Goal: Information Seeking & Learning: Learn about a topic

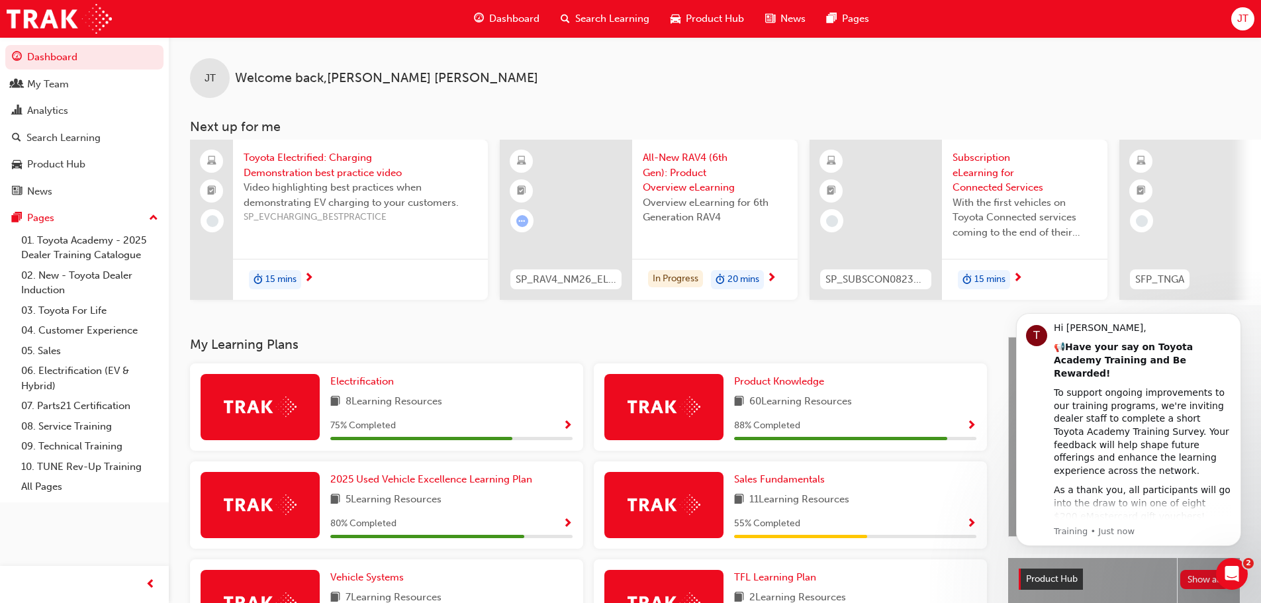
click at [575, 19] on span "Search Learning" at bounding box center [612, 18] width 74 height 15
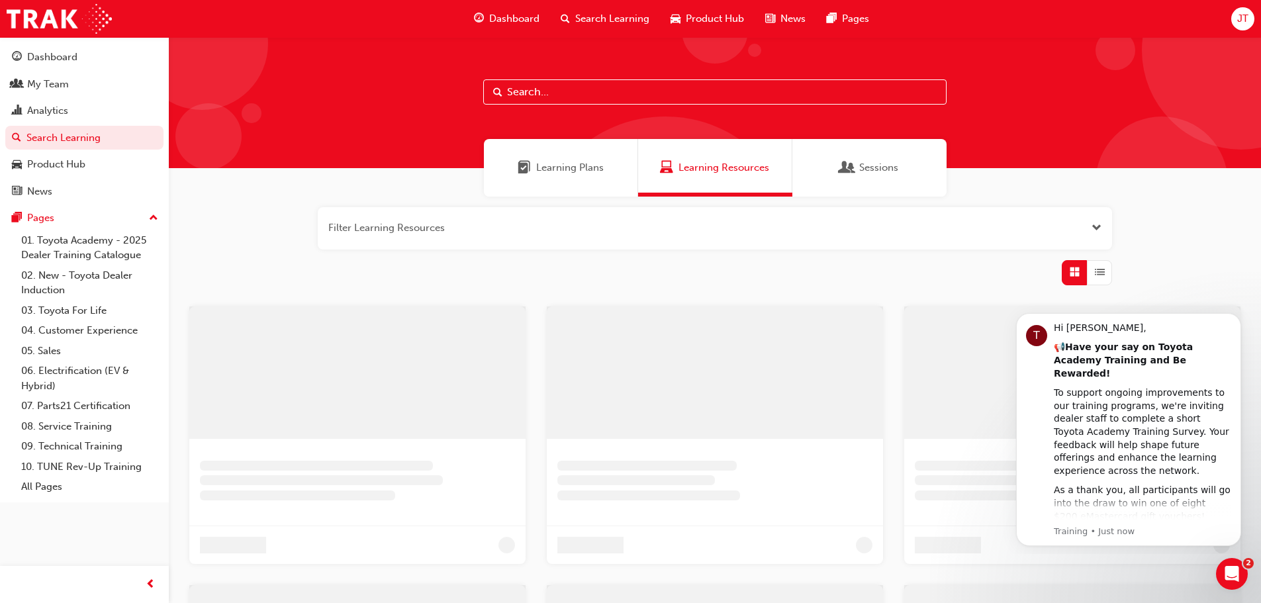
click at [542, 91] on input "text" at bounding box center [714, 91] width 463 height 25
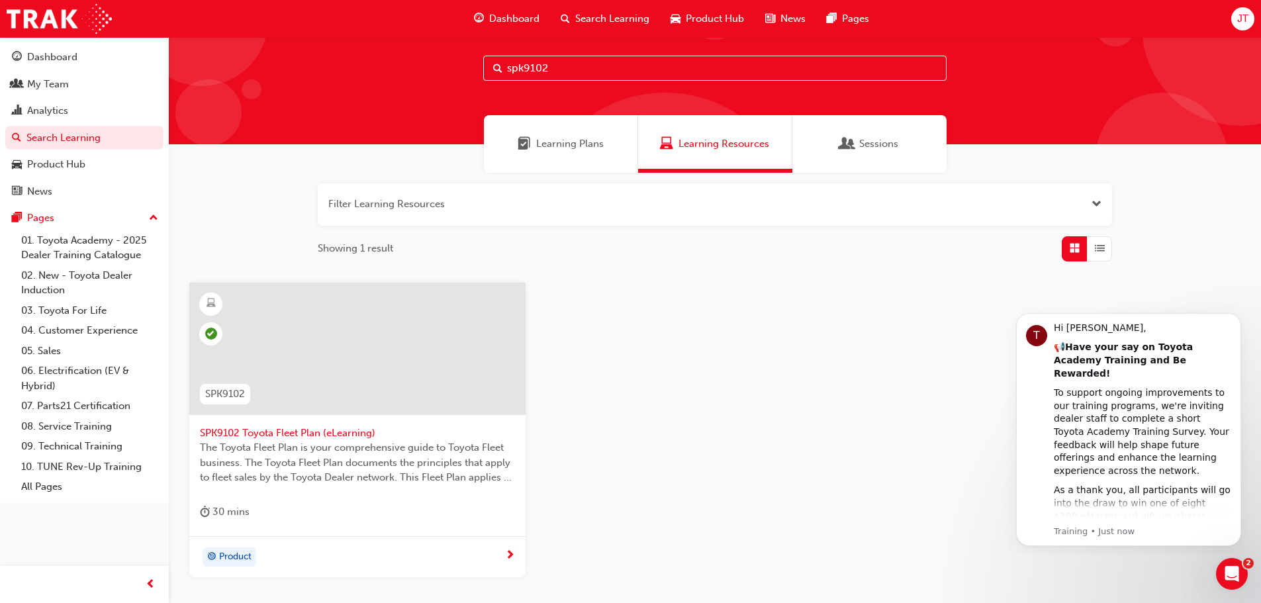
scroll to position [66, 0]
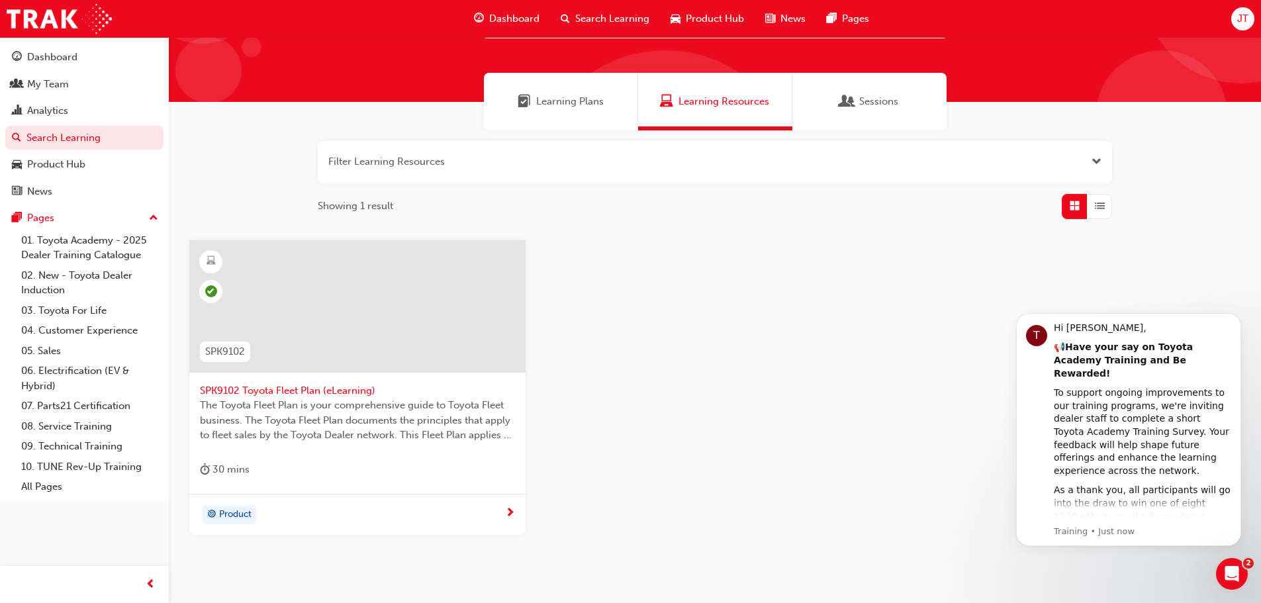
type input "spk9102"
click at [243, 389] on span "SPK9102 Toyota Fleet Plan (eLearning)" at bounding box center [357, 390] width 315 height 15
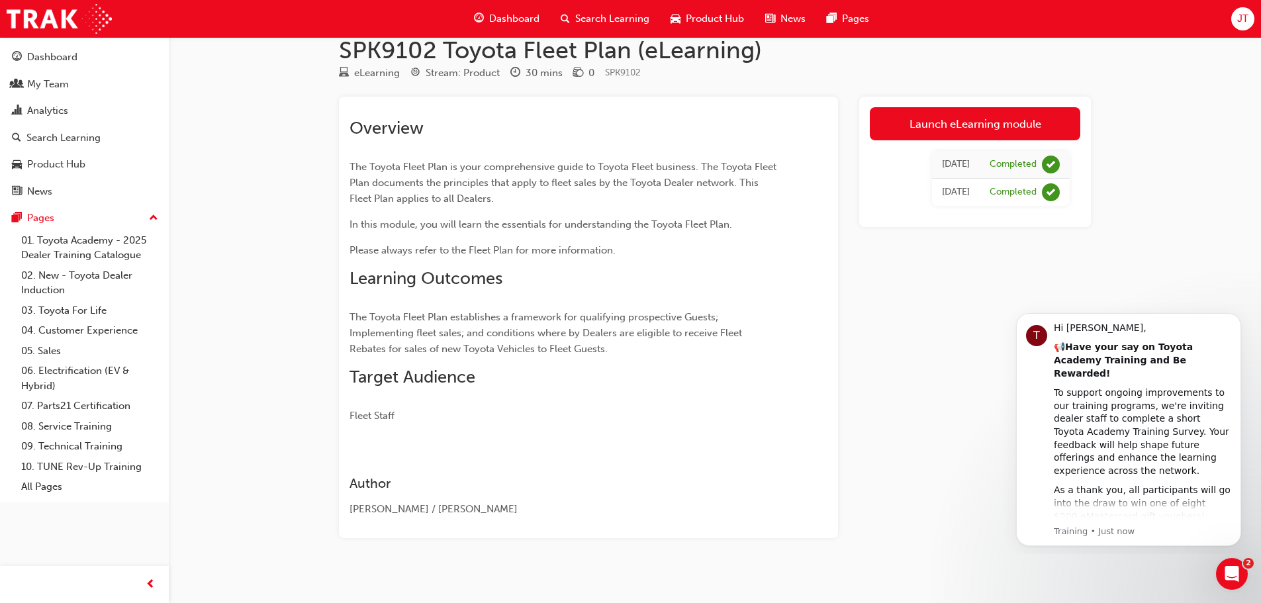
scroll to position [33, 0]
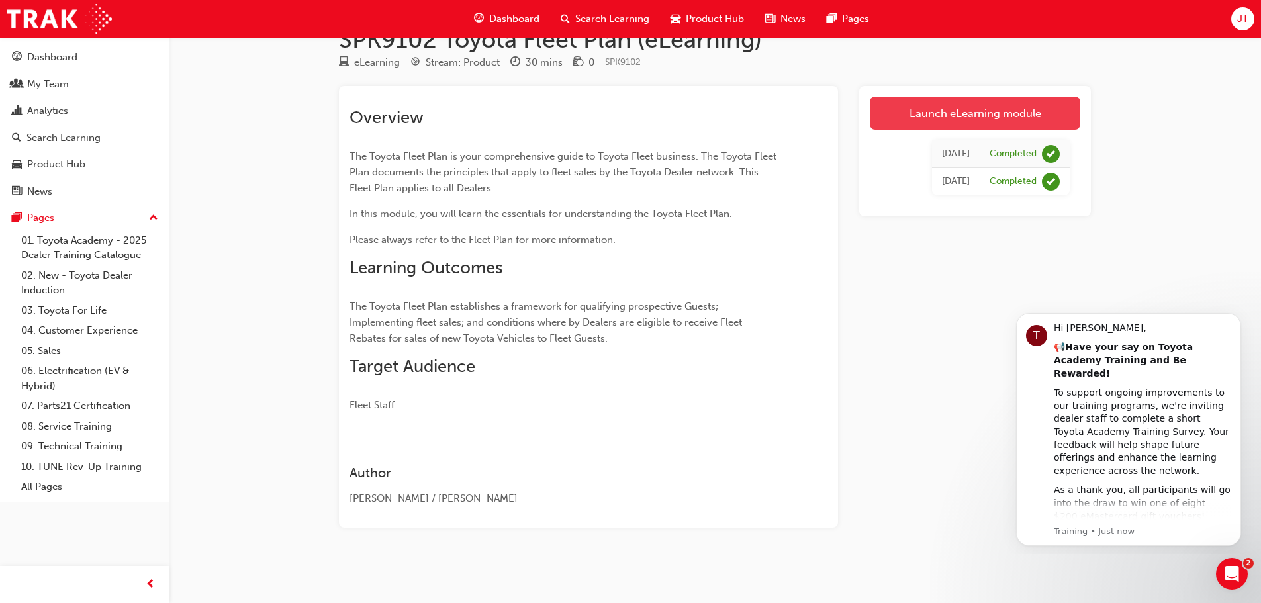
click at [950, 106] on link "Launch eLearning module" at bounding box center [975, 113] width 211 height 33
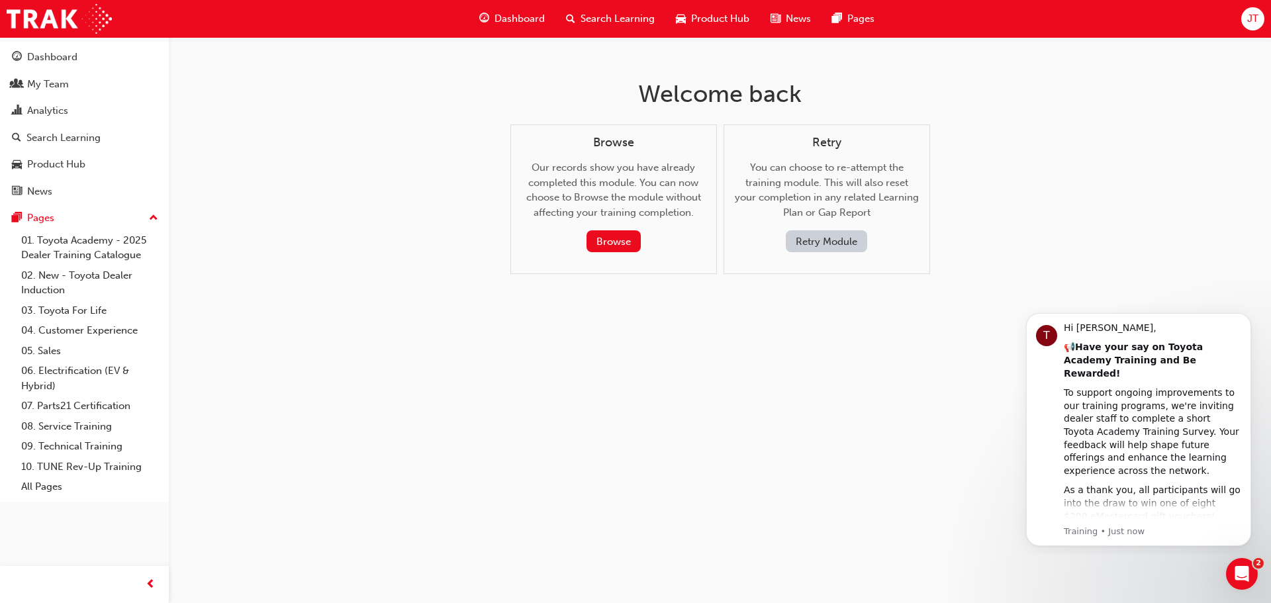
click at [793, 245] on button "Retry Module" at bounding box center [826, 241] width 81 height 22
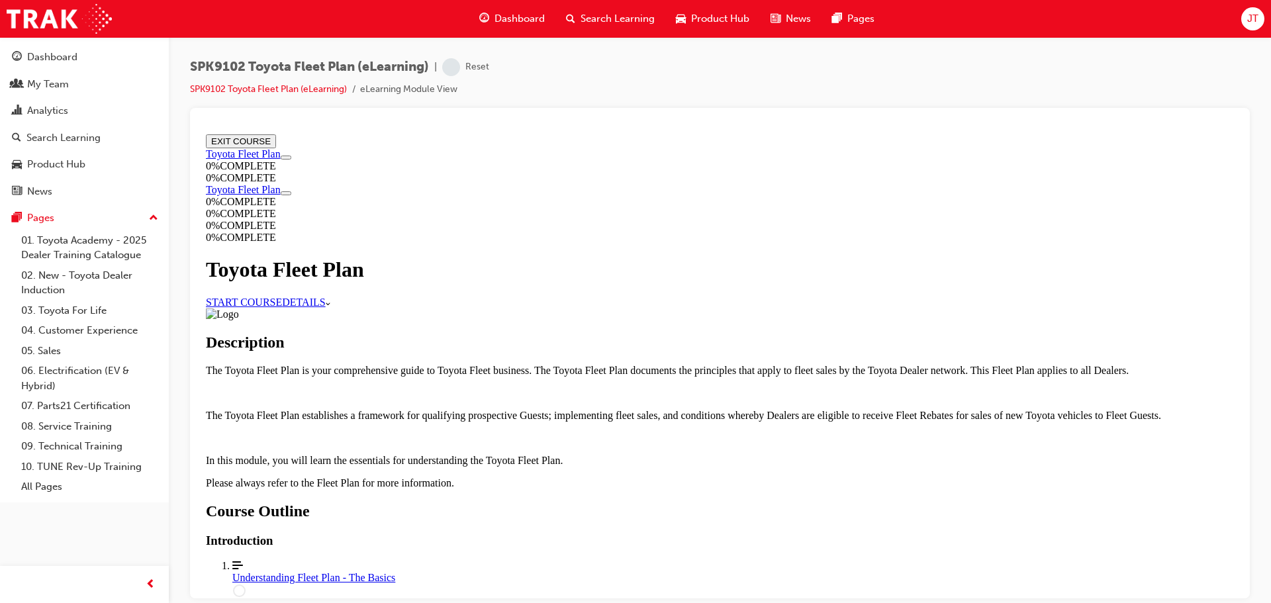
click at [282, 301] on link "START COURSE" at bounding box center [244, 301] width 76 height 11
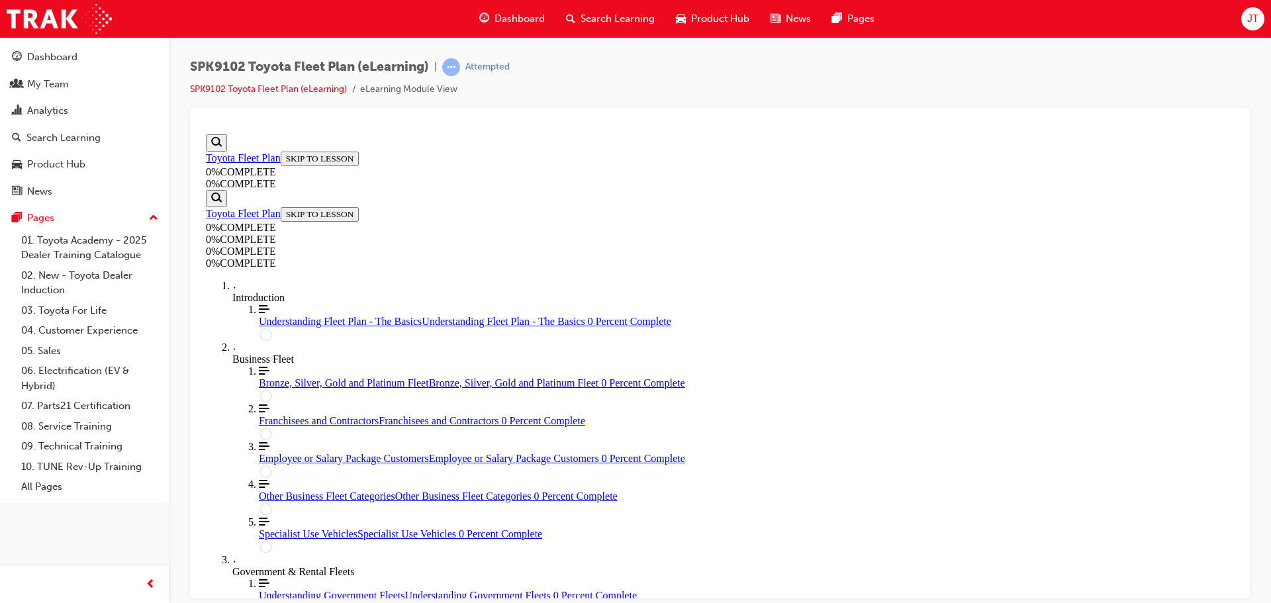
scroll to position [46, 0]
drag, startPoint x: 1035, startPoint y: 331, endPoint x: 1025, endPoint y: 330, distance: 9.3
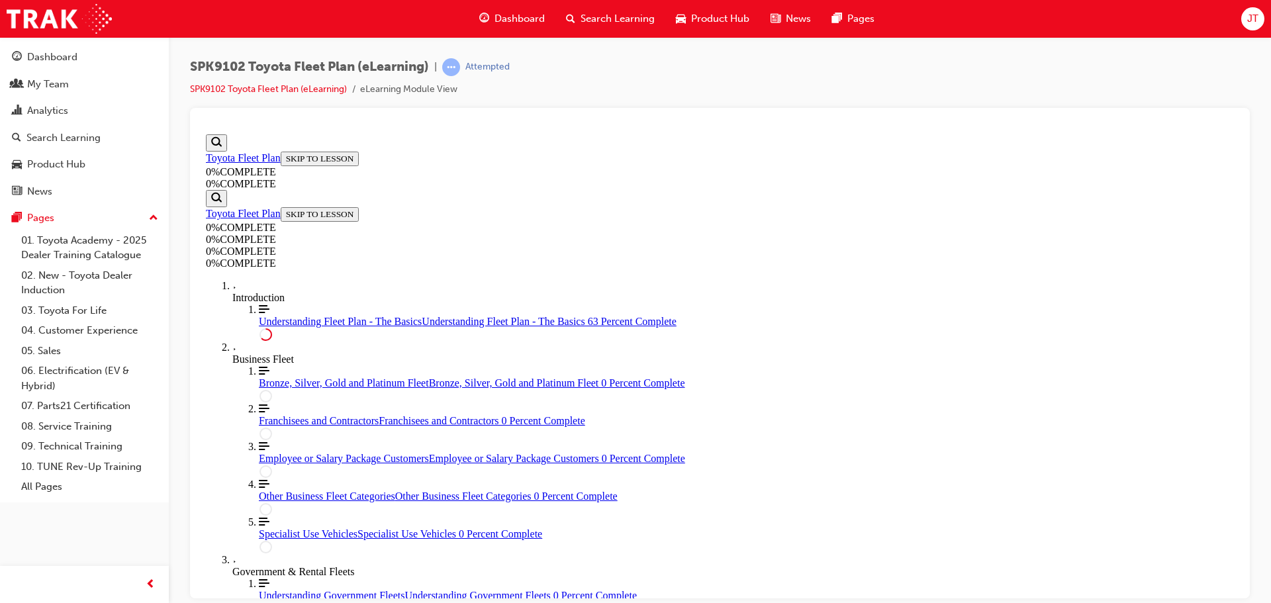
scroll to position [2296, 0]
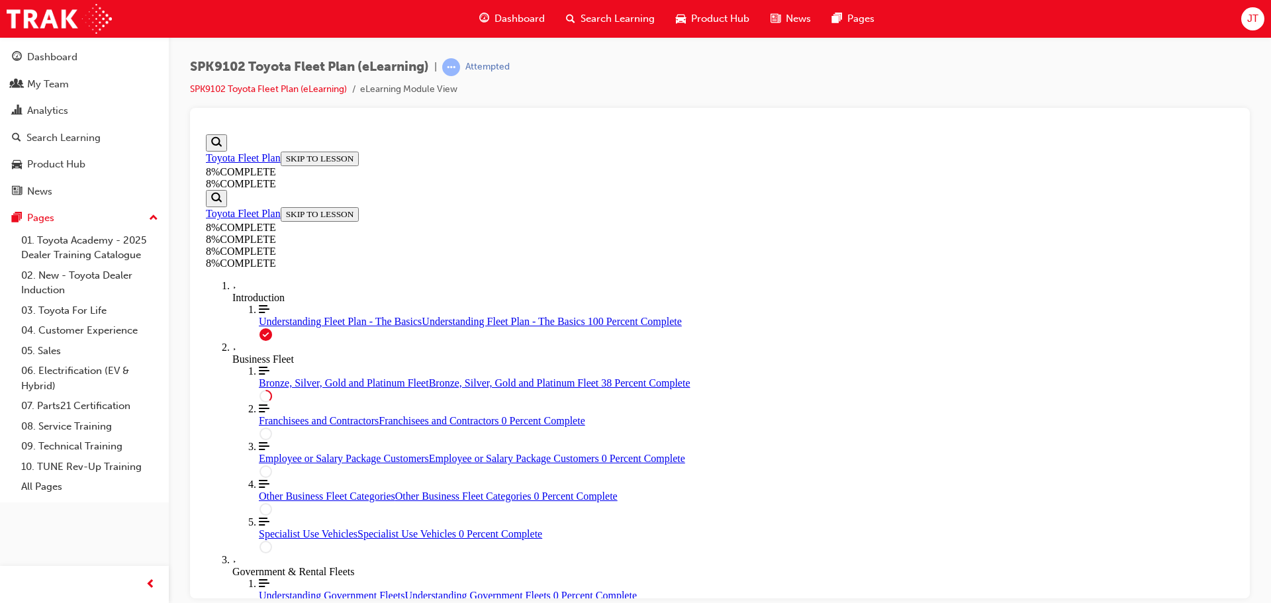
scroll to position [2892, 0]
drag, startPoint x: 740, startPoint y: 193, endPoint x: 776, endPoint y: 192, distance: 35.8
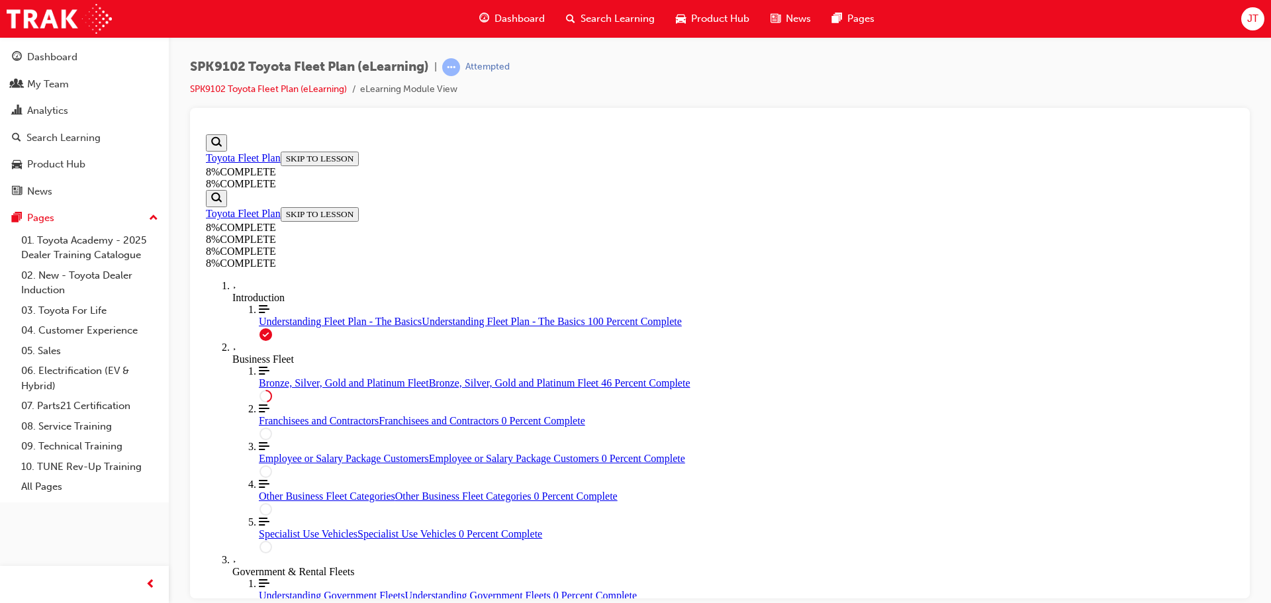
drag, startPoint x: 743, startPoint y: 271, endPoint x: 783, endPoint y: 269, distance: 39.8
drag, startPoint x: 737, startPoint y: 373, endPoint x: 770, endPoint y: 418, distance: 56.4
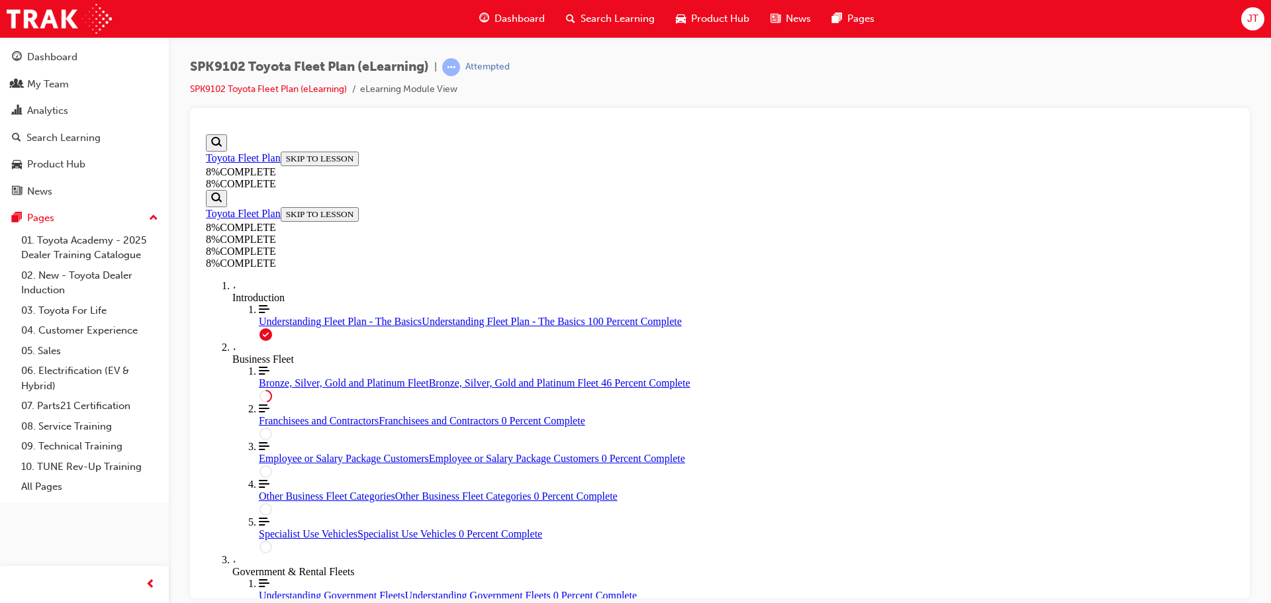
drag, startPoint x: 731, startPoint y: 339, endPoint x: 775, endPoint y: 333, distance: 44.1
drag, startPoint x: 735, startPoint y: 218, endPoint x: 747, endPoint y: 263, distance: 46.6
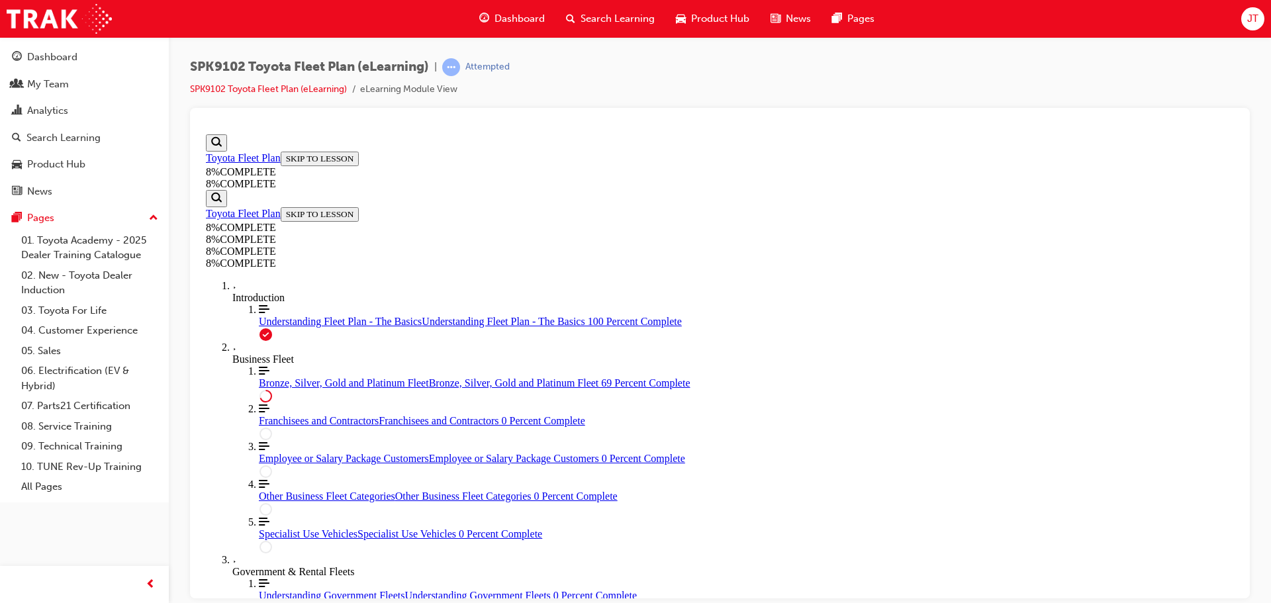
drag, startPoint x: 735, startPoint y: 288, endPoint x: 811, endPoint y: 263, distance: 80.2
drag, startPoint x: 749, startPoint y: 336, endPoint x: 795, endPoint y: 337, distance: 46.4
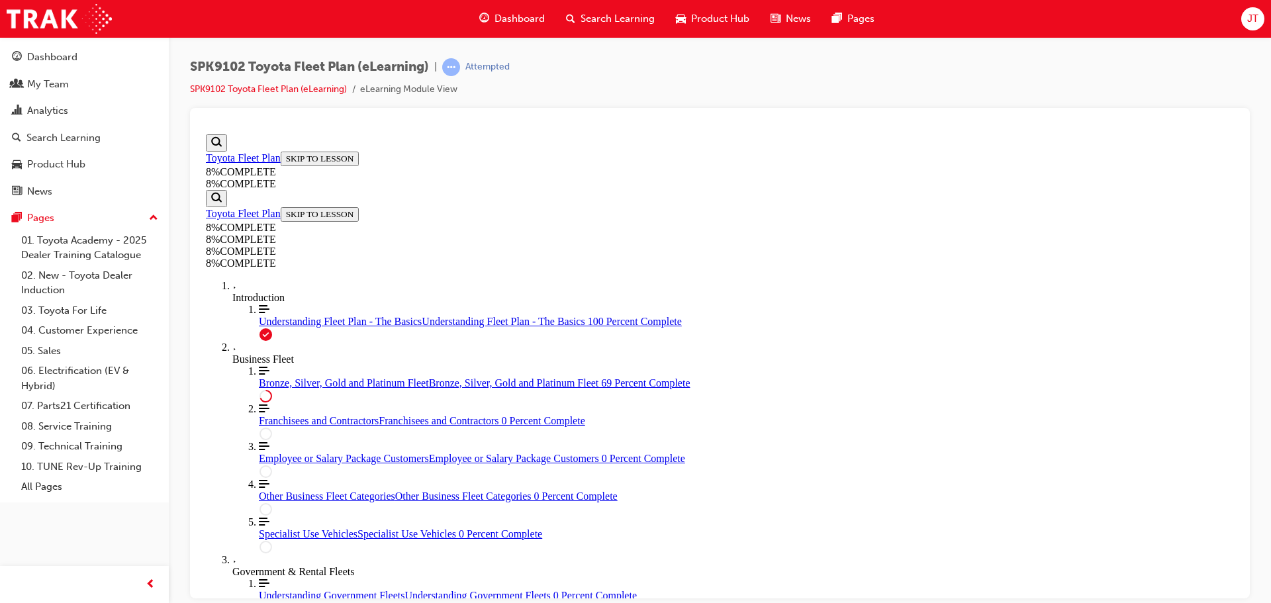
drag, startPoint x: 740, startPoint y: 399, endPoint x: 787, endPoint y: 397, distance: 47.0
drag, startPoint x: 733, startPoint y: 238, endPoint x: 777, endPoint y: 230, distance: 43.8
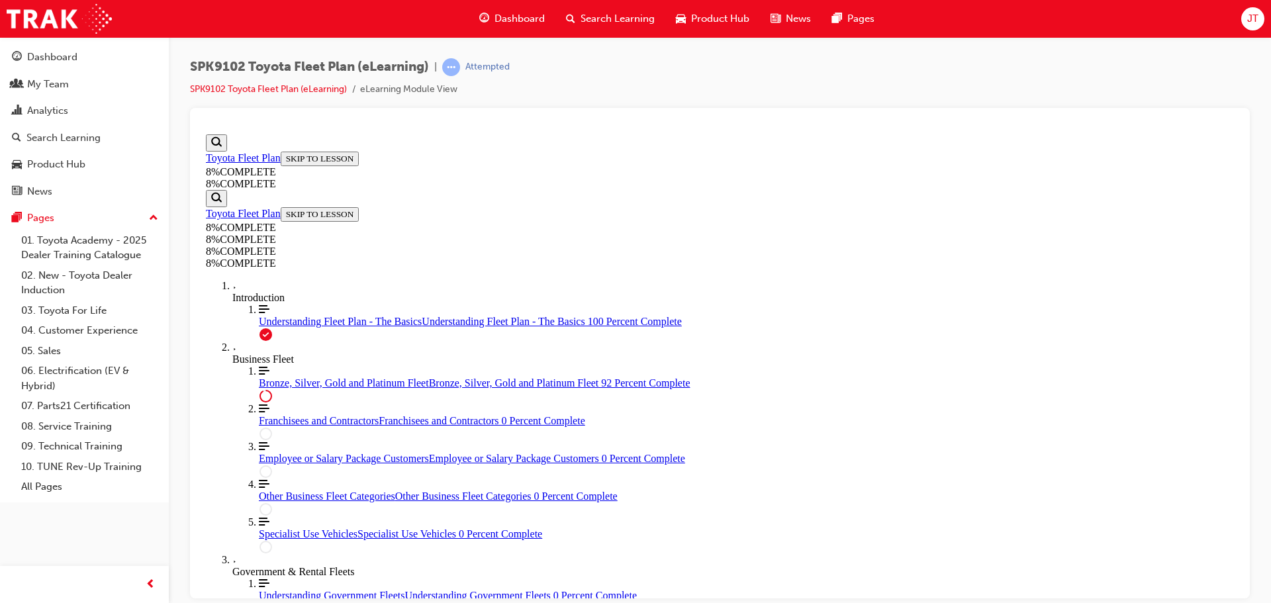
drag, startPoint x: 728, startPoint y: 308, endPoint x: 781, endPoint y: 295, distance: 53.8
drag, startPoint x: 748, startPoint y: 360, endPoint x: 804, endPoint y: 349, distance: 57.4
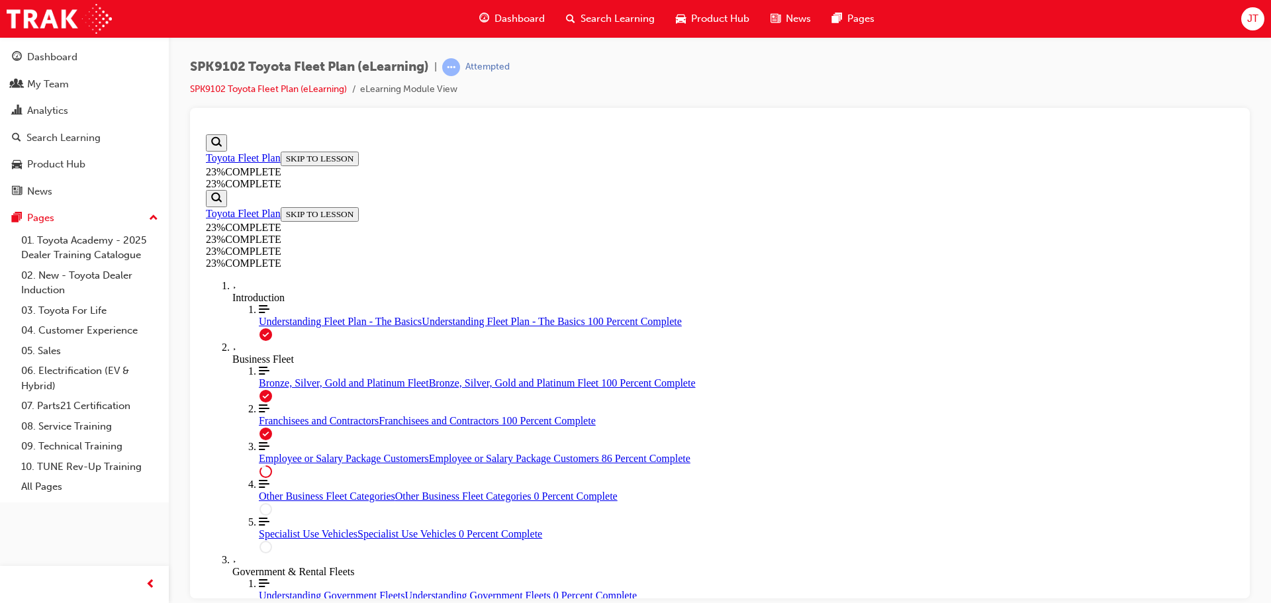
scroll to position [1519, 0]
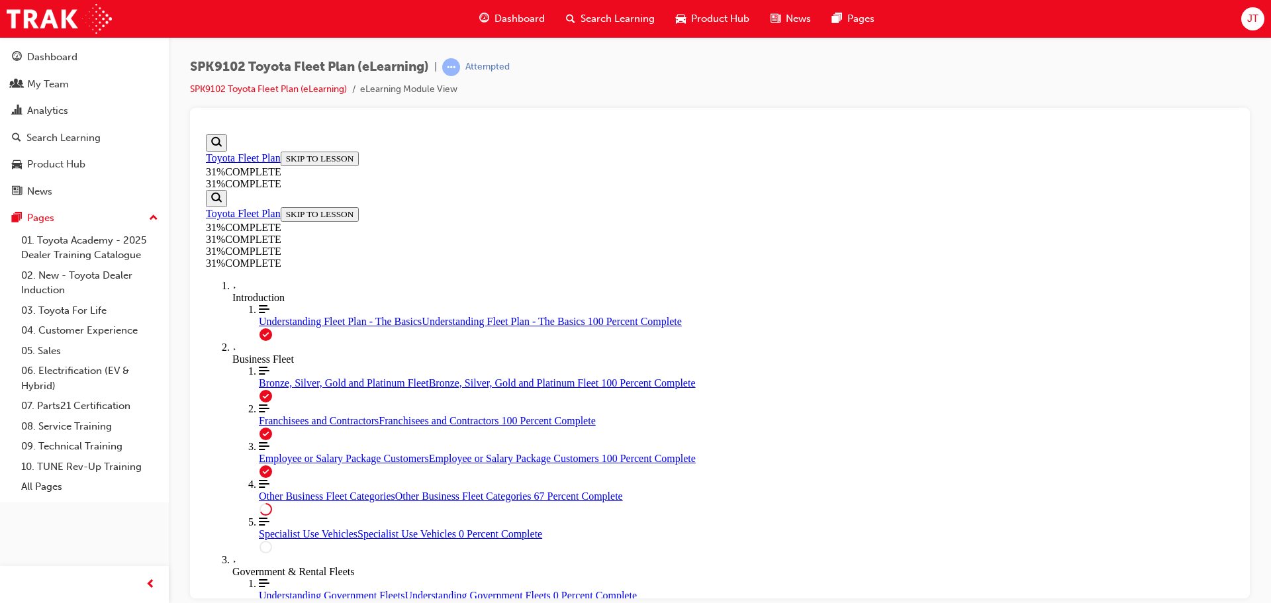
scroll to position [1352, 0]
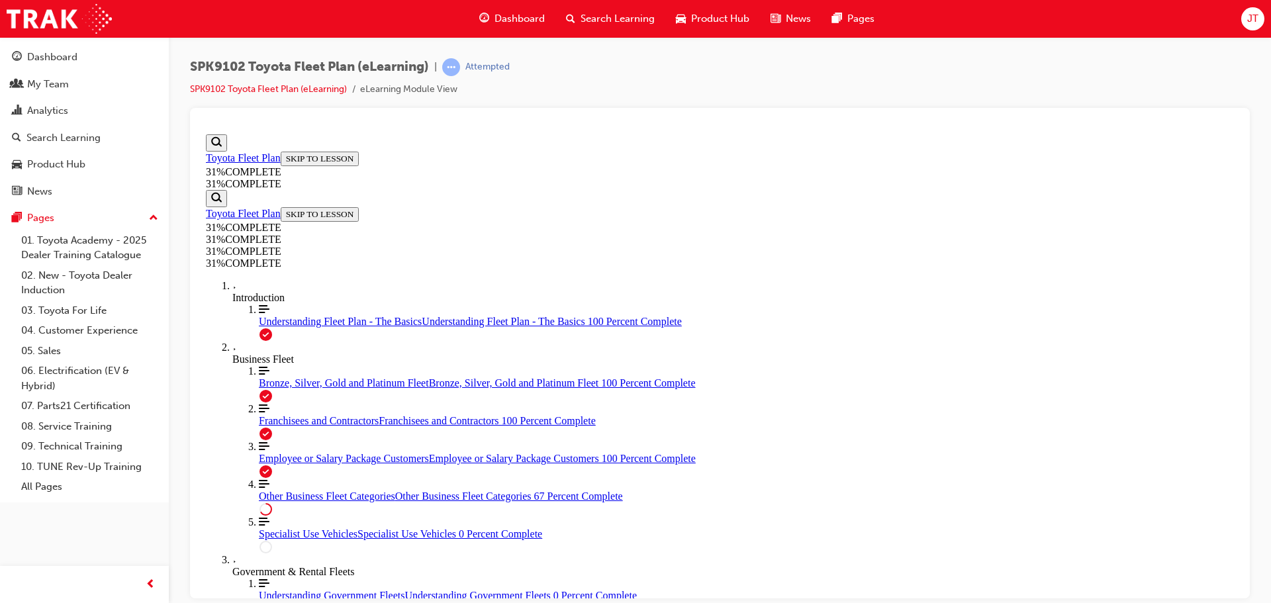
scroll to position [3016, 0]
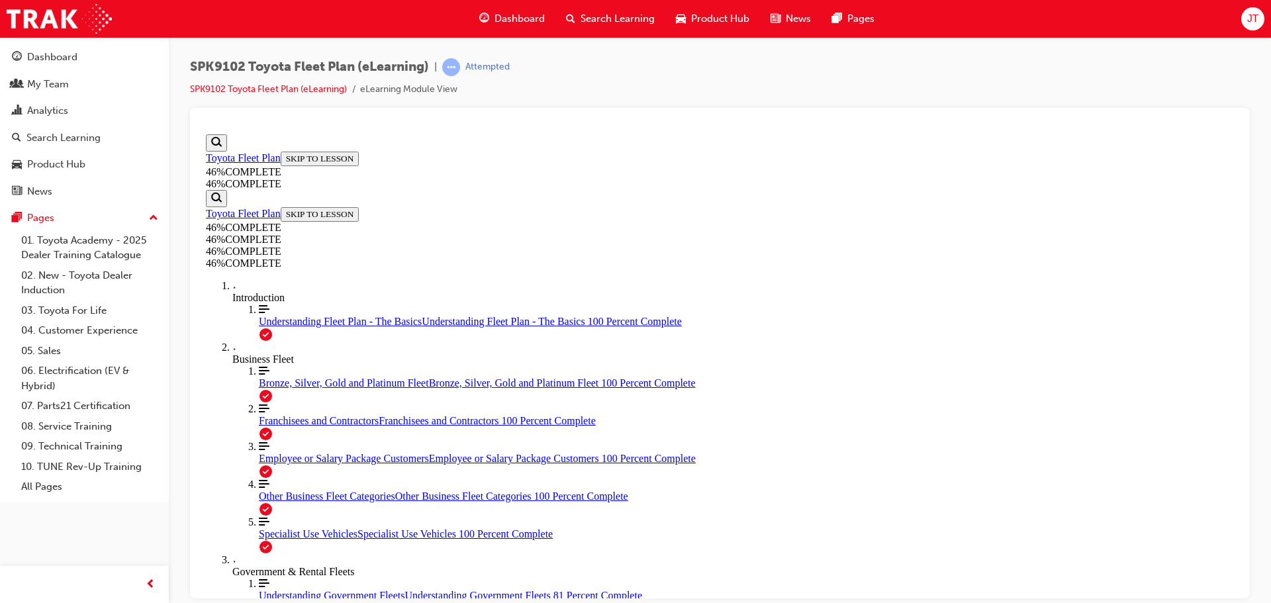
drag, startPoint x: 784, startPoint y: 243, endPoint x: 751, endPoint y: 255, distance: 34.6
drag, startPoint x: 642, startPoint y: 254, endPoint x: 900, endPoint y: 338, distance: 271.5
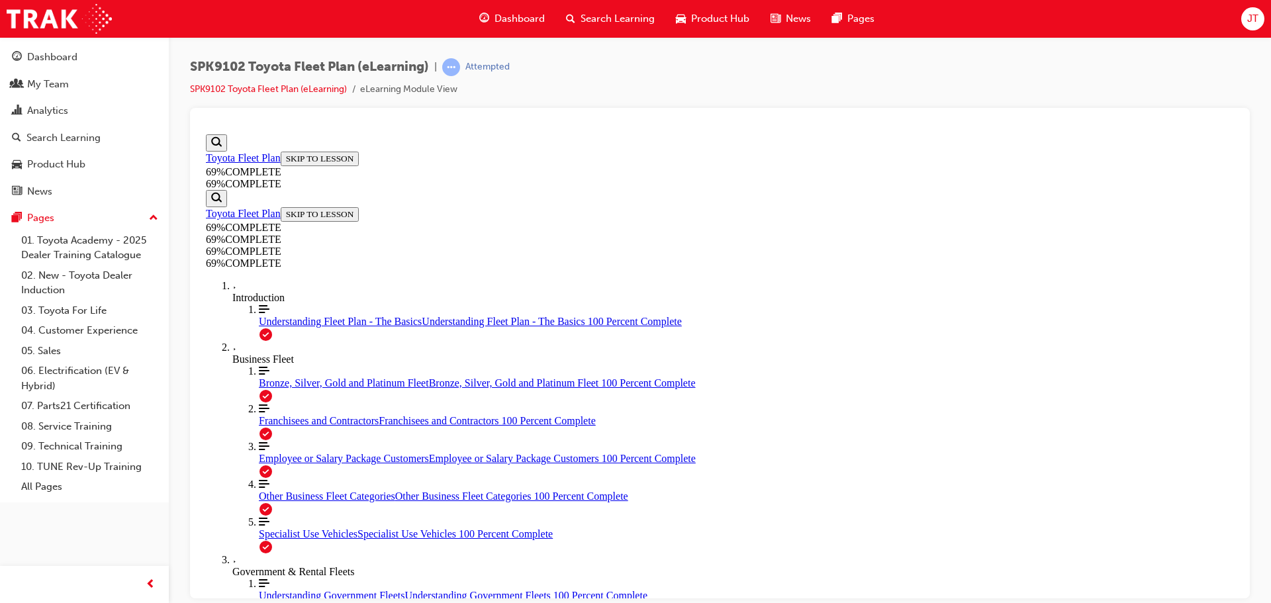
scroll to position [2776, 0]
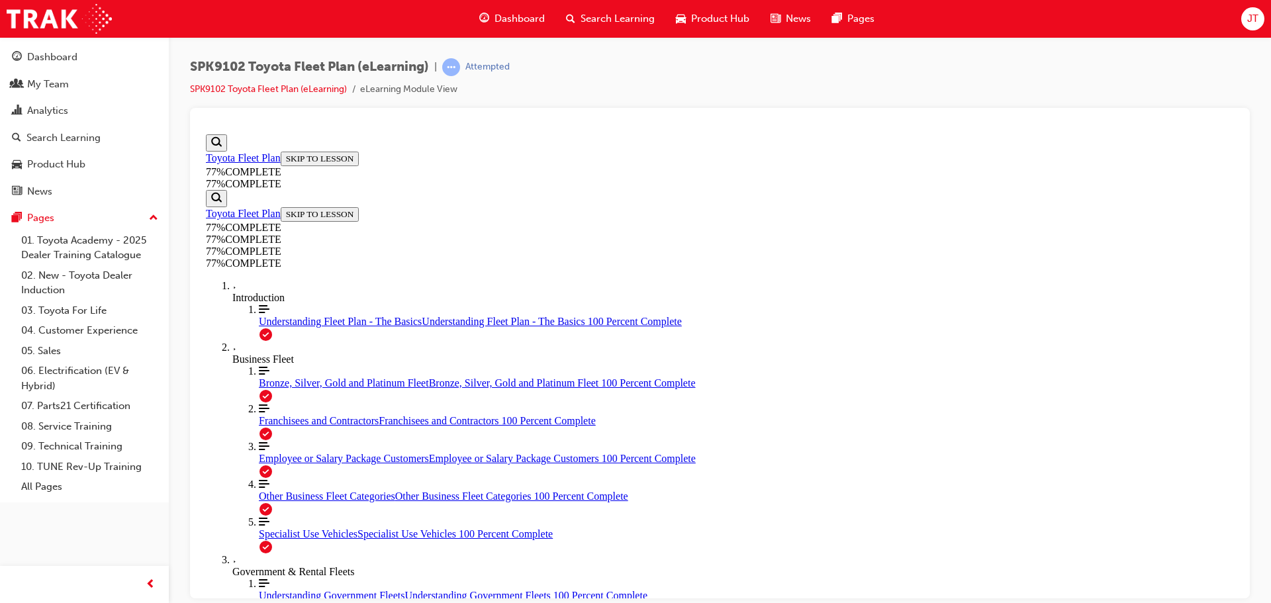
scroll to position [2457, 0]
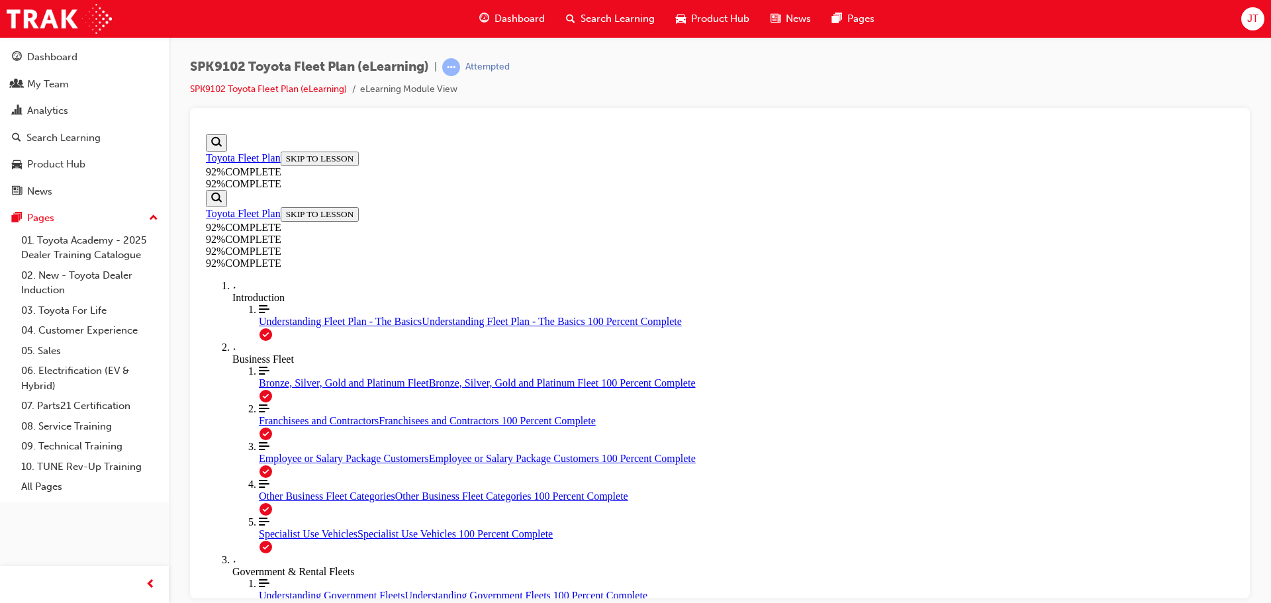
scroll to position [46, 0]
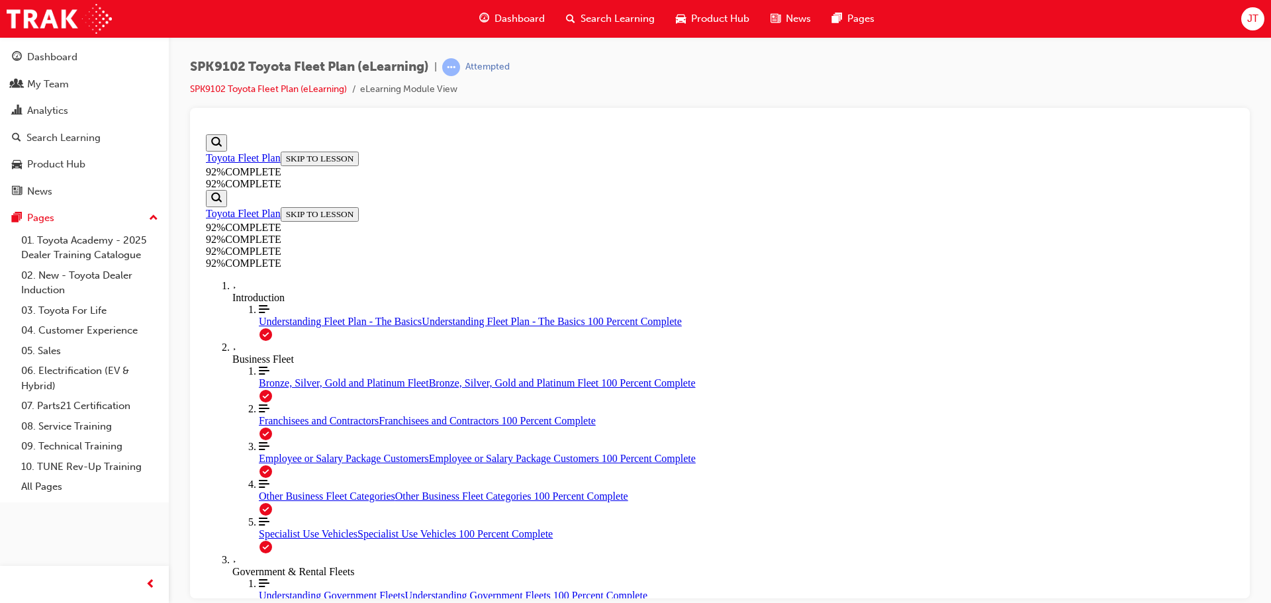
scroll to position [201, 0]
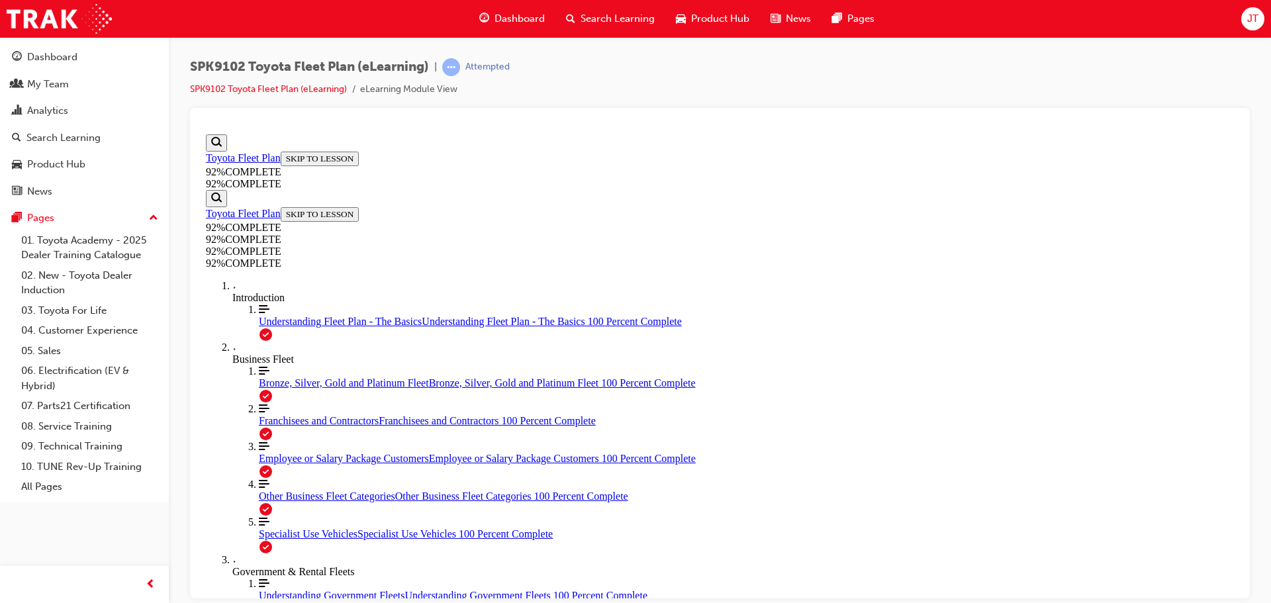
scroll to position [307, 0]
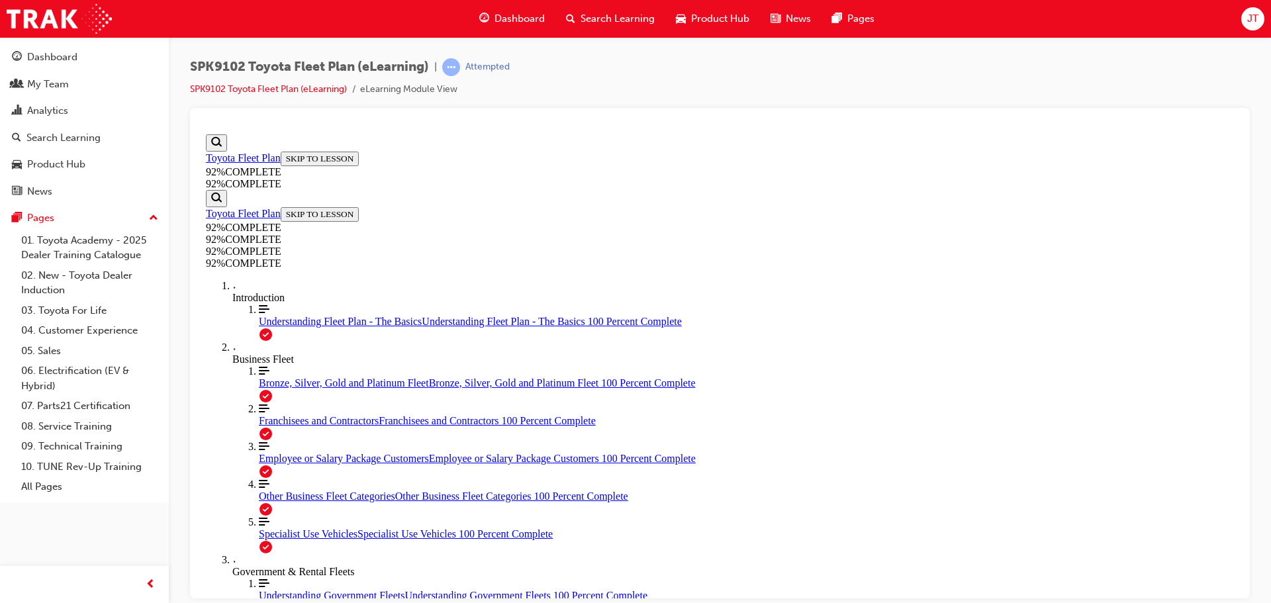
drag, startPoint x: 670, startPoint y: 369, endPoint x: 703, endPoint y: 481, distance: 117.3
drag, startPoint x: 671, startPoint y: 364, endPoint x: 700, endPoint y: 395, distance: 41.7
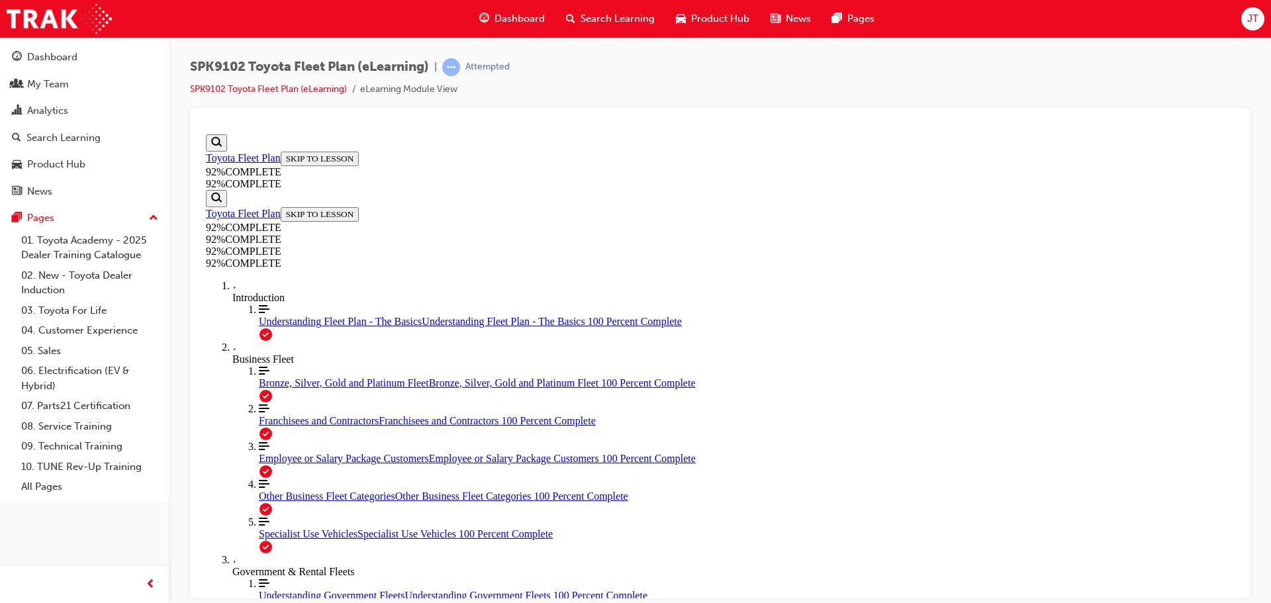
drag, startPoint x: 697, startPoint y: 408, endPoint x: 737, endPoint y: 410, distance: 40.4
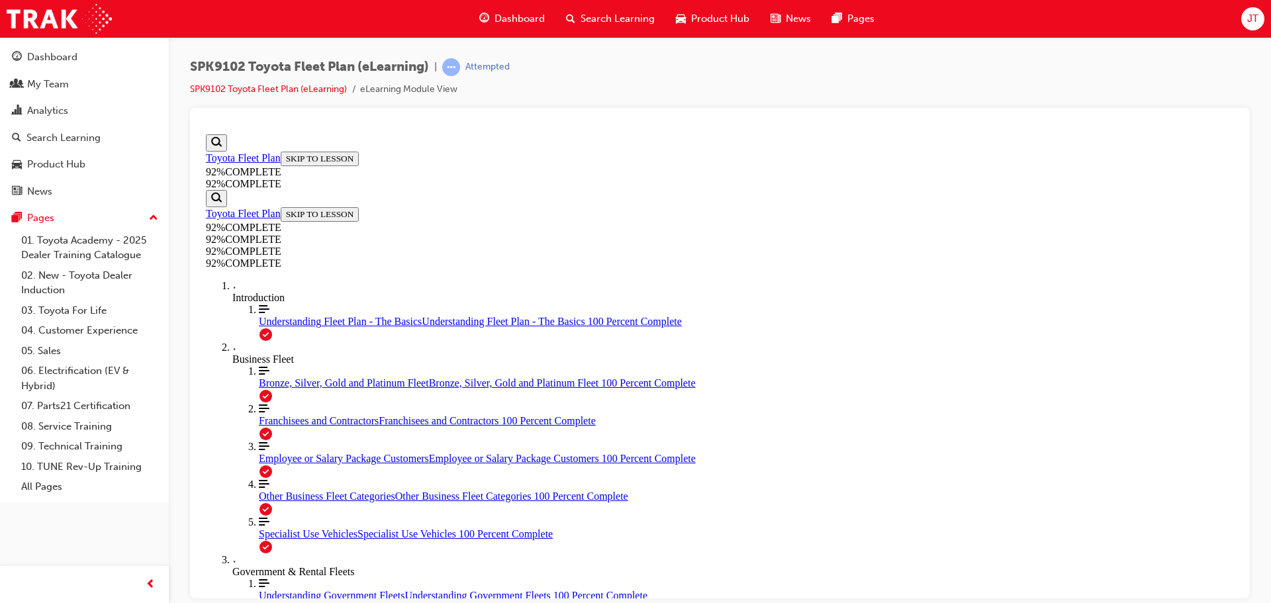
scroll to position [173, 0]
drag, startPoint x: 585, startPoint y: 199, endPoint x: 754, endPoint y: 223, distance: 171.2
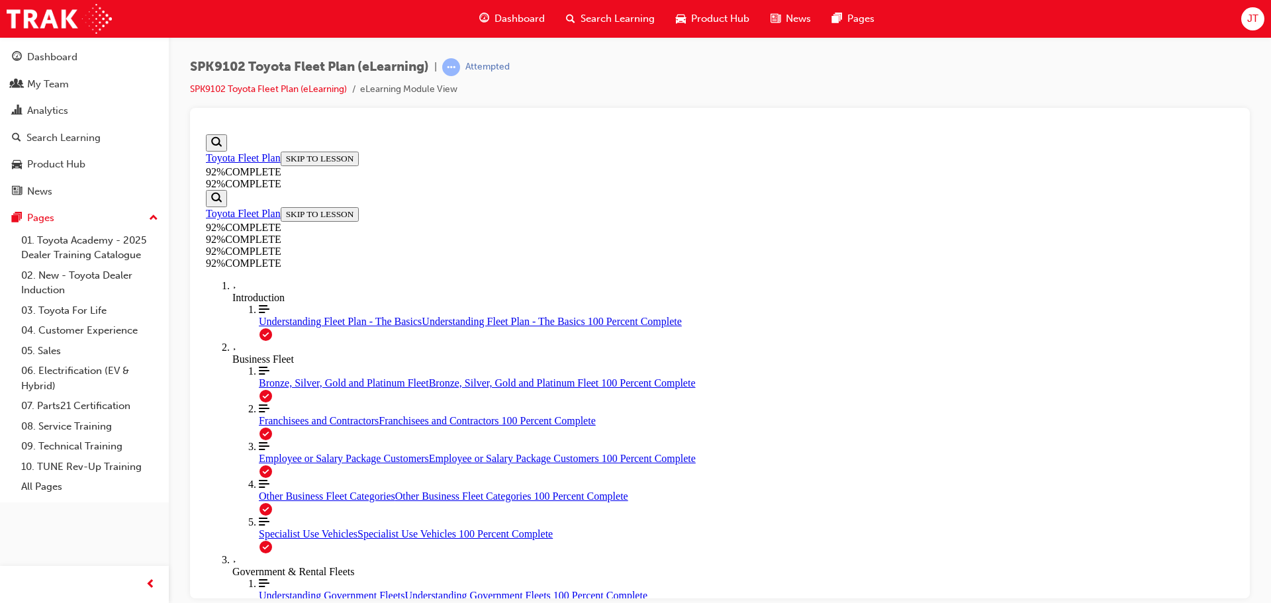
scroll to position [115, 0]
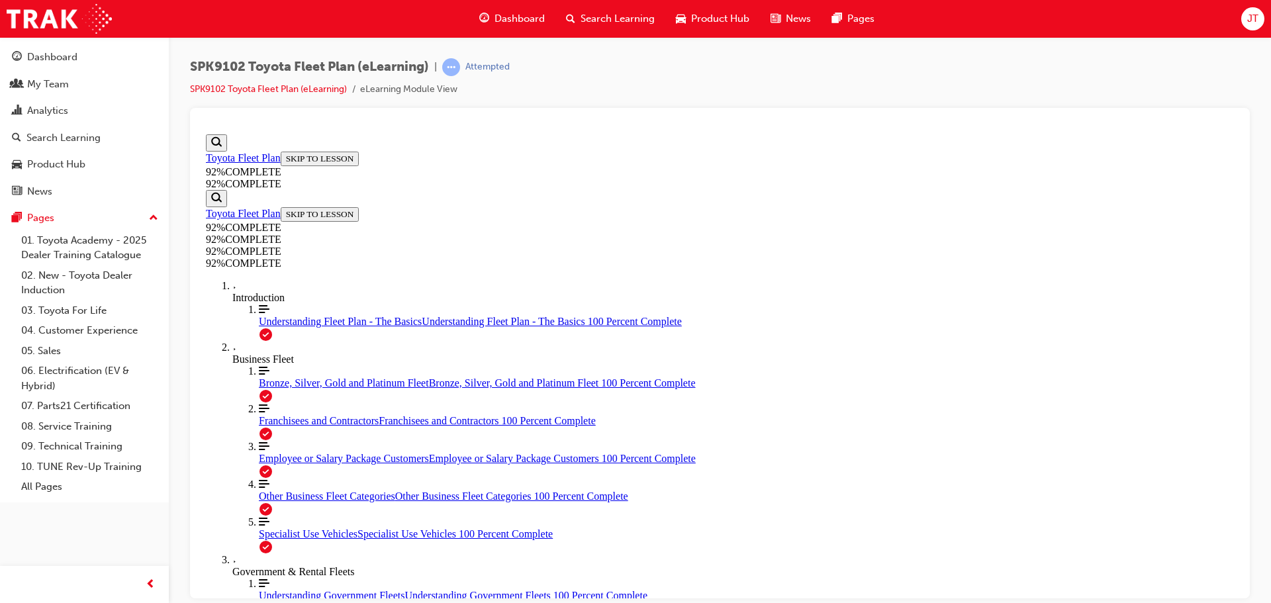
drag, startPoint x: 622, startPoint y: 253, endPoint x: 935, endPoint y: 254, distance: 312.5
drag, startPoint x: 585, startPoint y: 255, endPoint x: 904, endPoint y: 249, distance: 319.1
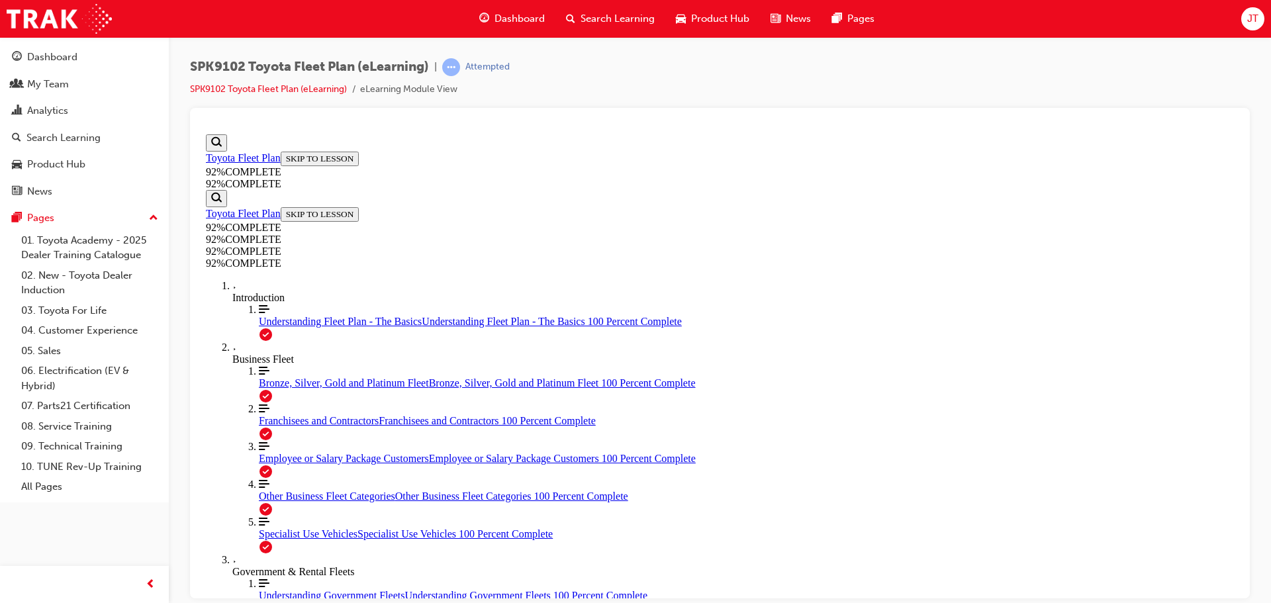
scroll to position [284, 0]
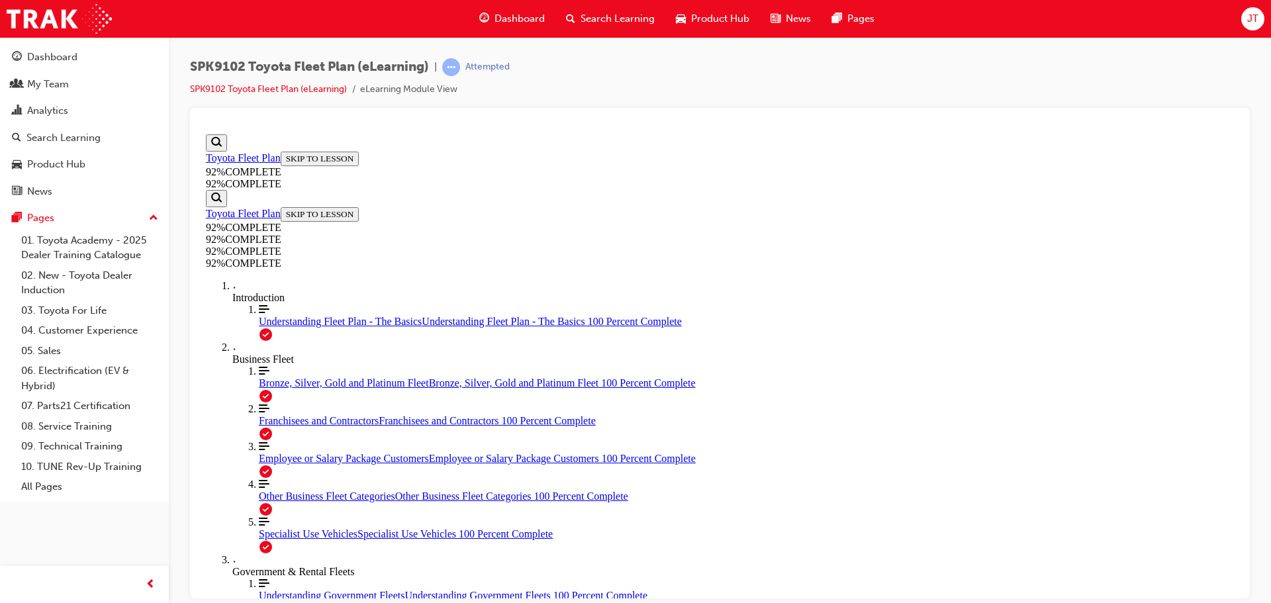
scroll to position [284, 0]
drag, startPoint x: 584, startPoint y: 325, endPoint x: 790, endPoint y: 334, distance: 206.7
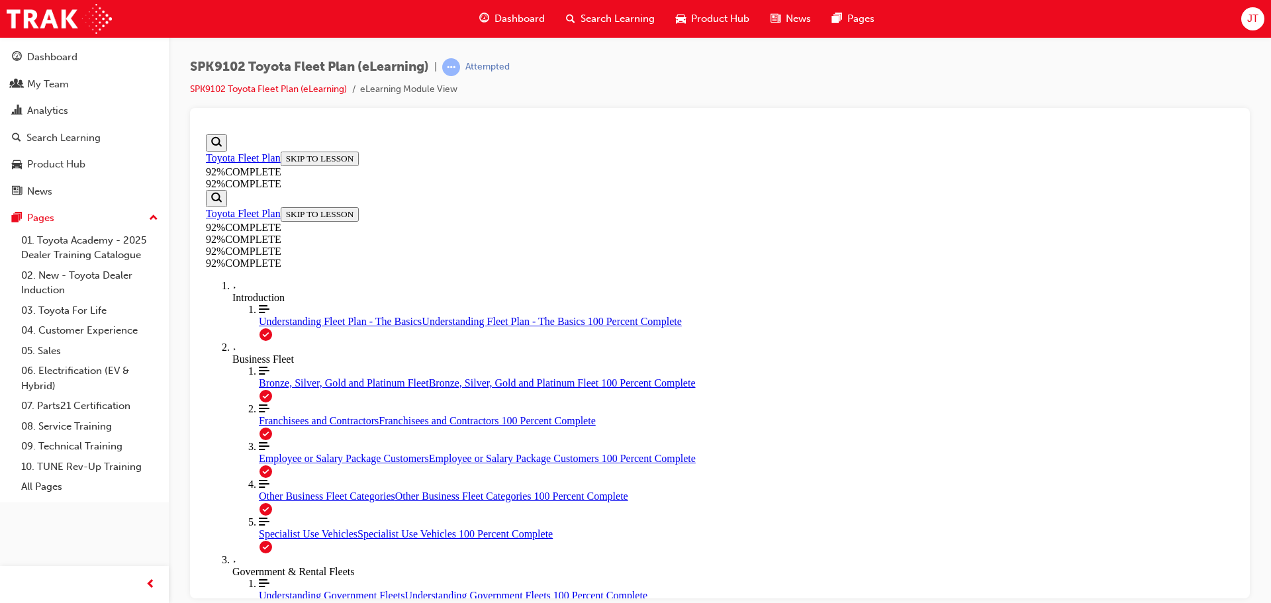
scroll to position [173, 0]
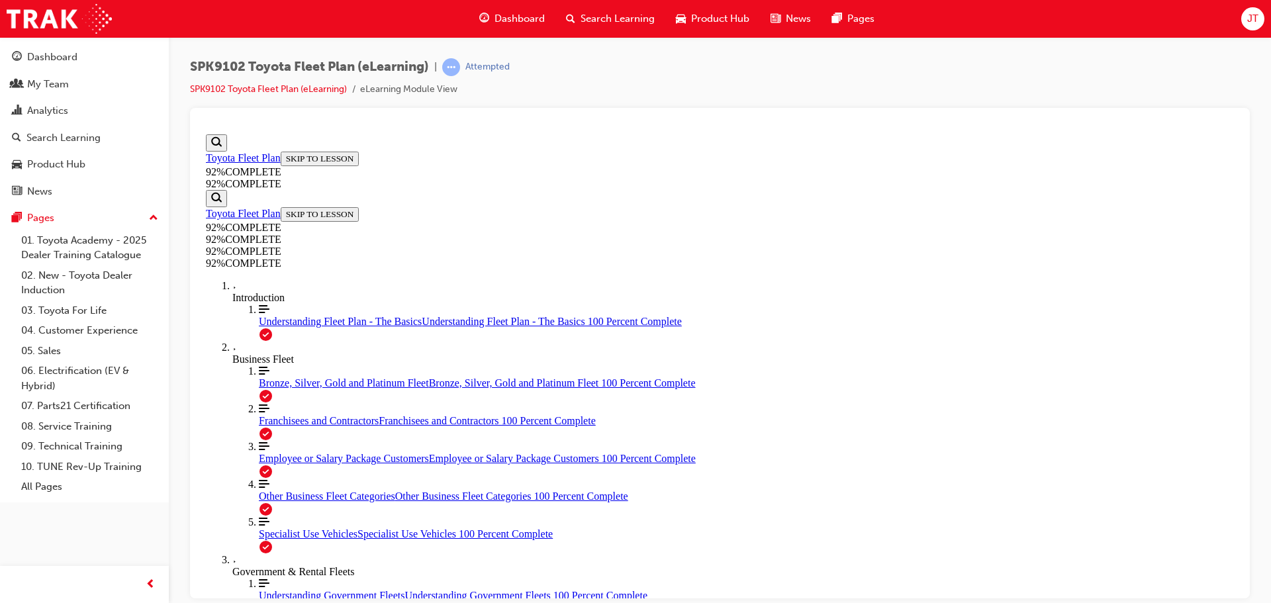
scroll to position [173, 0]
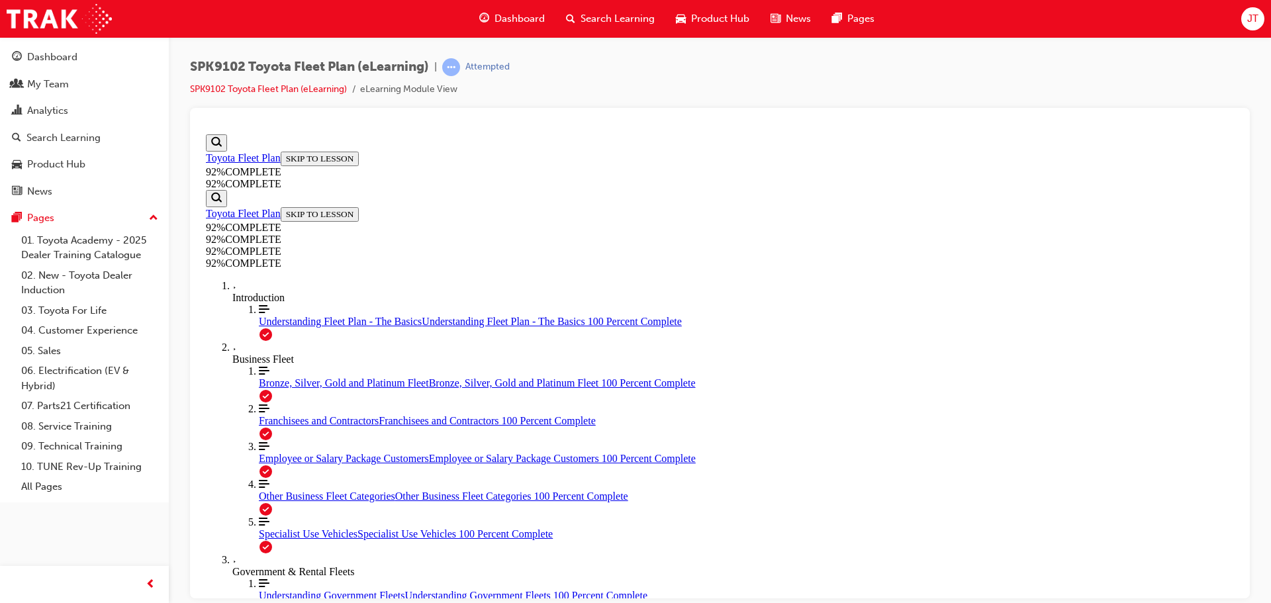
drag, startPoint x: 604, startPoint y: 325, endPoint x: 795, endPoint y: 325, distance: 191.3
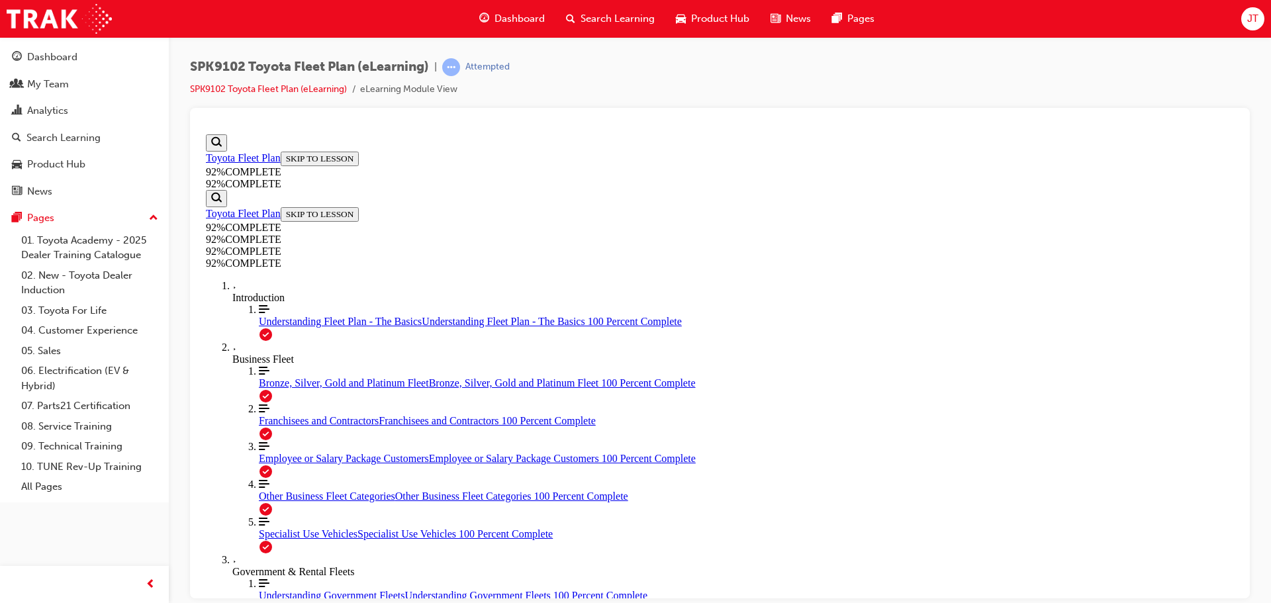
drag, startPoint x: 592, startPoint y: 327, endPoint x: 838, endPoint y: 352, distance: 247.5
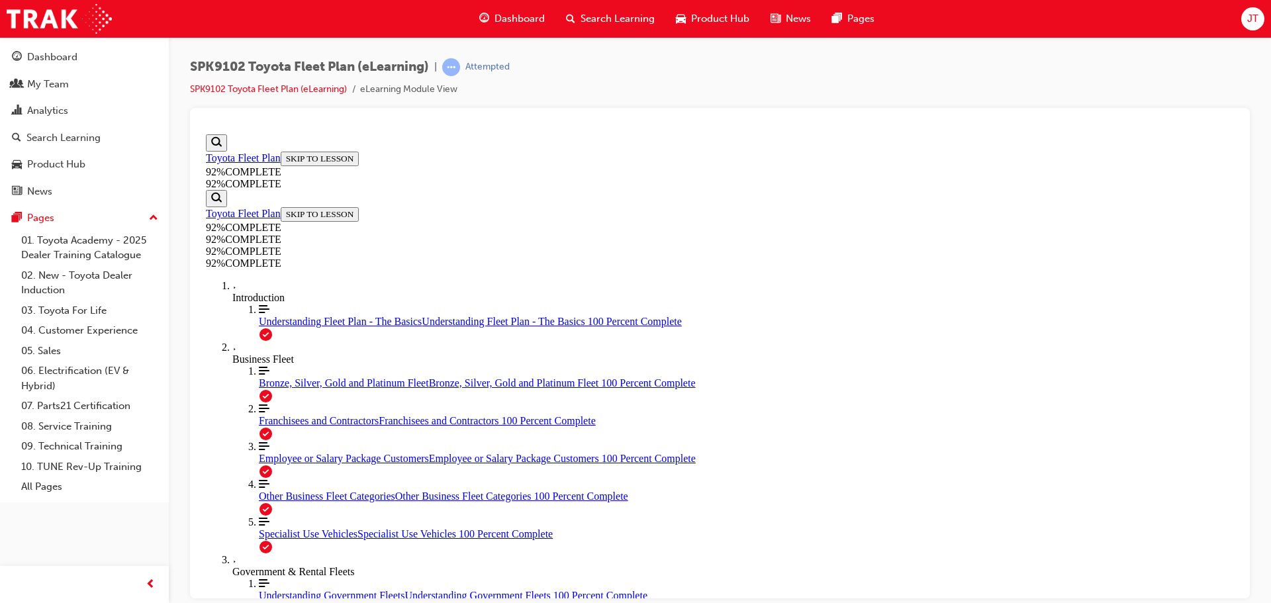
scroll to position [115, 0]
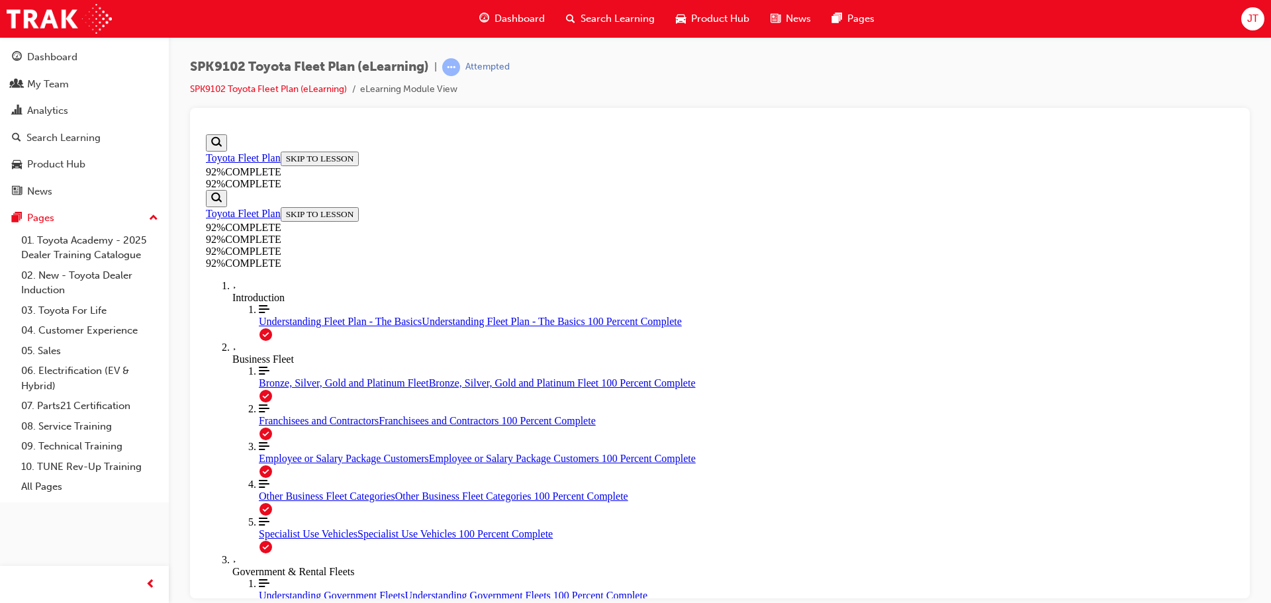
drag, startPoint x: 687, startPoint y: 320, endPoint x: 886, endPoint y: 331, distance: 198.9
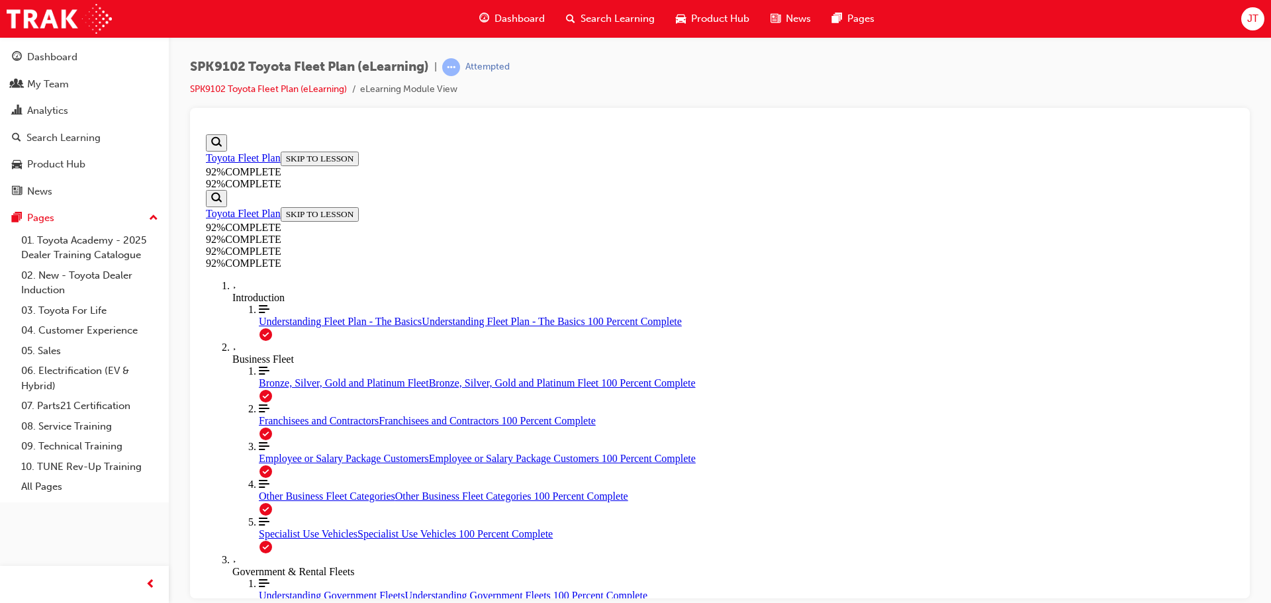
scroll to position [48, 0]
drag, startPoint x: 790, startPoint y: 543, endPoint x: 791, endPoint y: 526, distance: 17.2
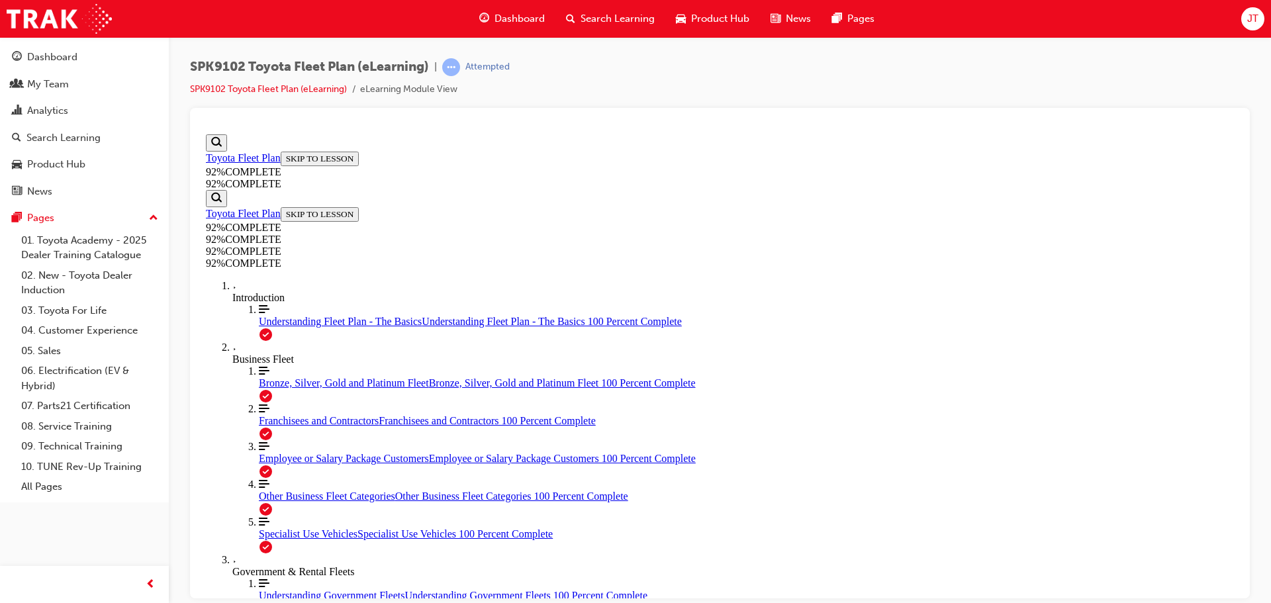
scroll to position [115, 0]
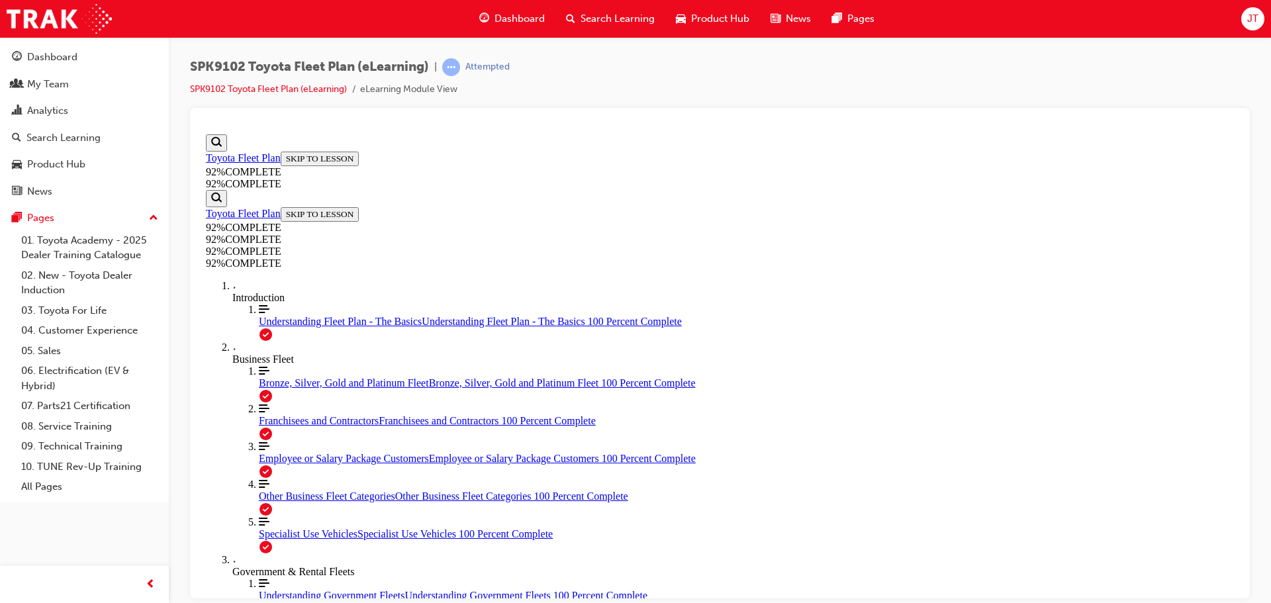
drag, startPoint x: 699, startPoint y: 431, endPoint x: 739, endPoint y: 485, distance: 66.7
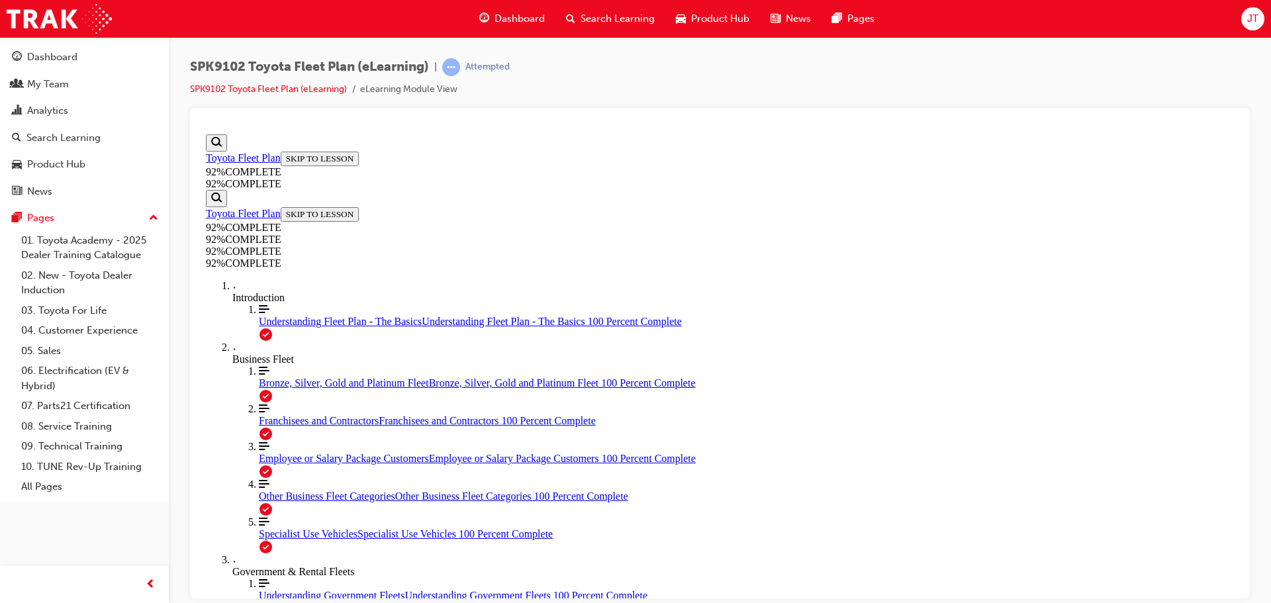
drag, startPoint x: 716, startPoint y: 366, endPoint x: 742, endPoint y: 433, distance: 71.9
drag, startPoint x: 718, startPoint y: 357, endPoint x: 767, endPoint y: 420, distance: 80.2
drag, startPoint x: 724, startPoint y: 357, endPoint x: 762, endPoint y: 347, distance: 39.0
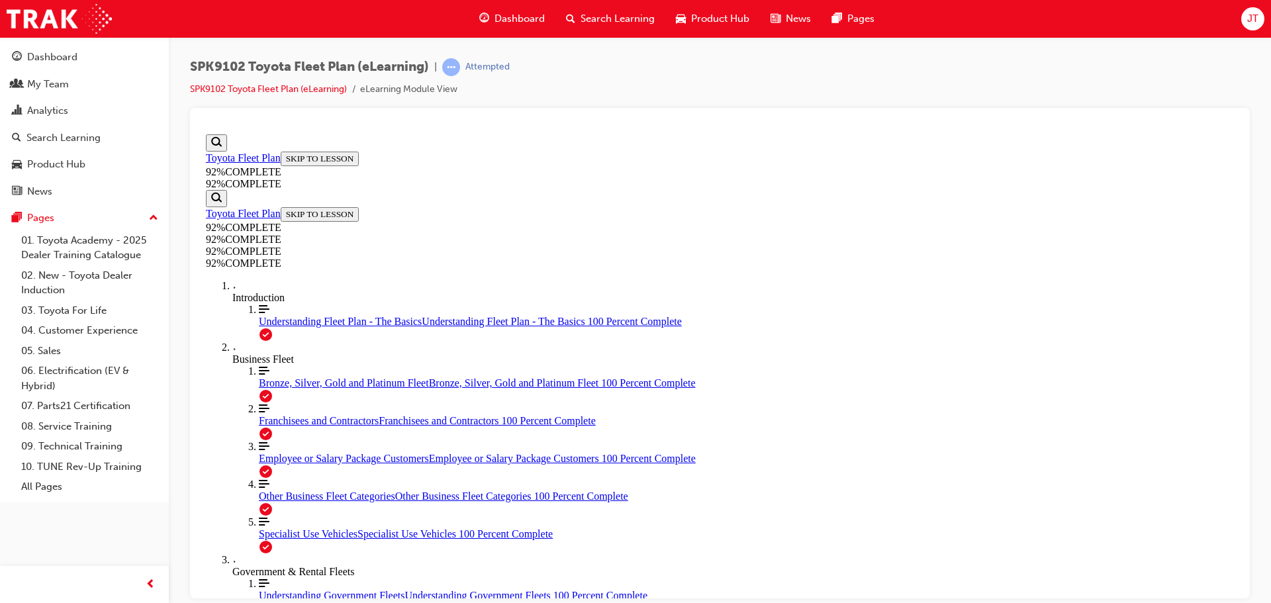
drag, startPoint x: 594, startPoint y: 324, endPoint x: 739, endPoint y: 346, distance: 146.7
drag, startPoint x: 700, startPoint y: 324, endPoint x: 742, endPoint y: 364, distance: 58.1
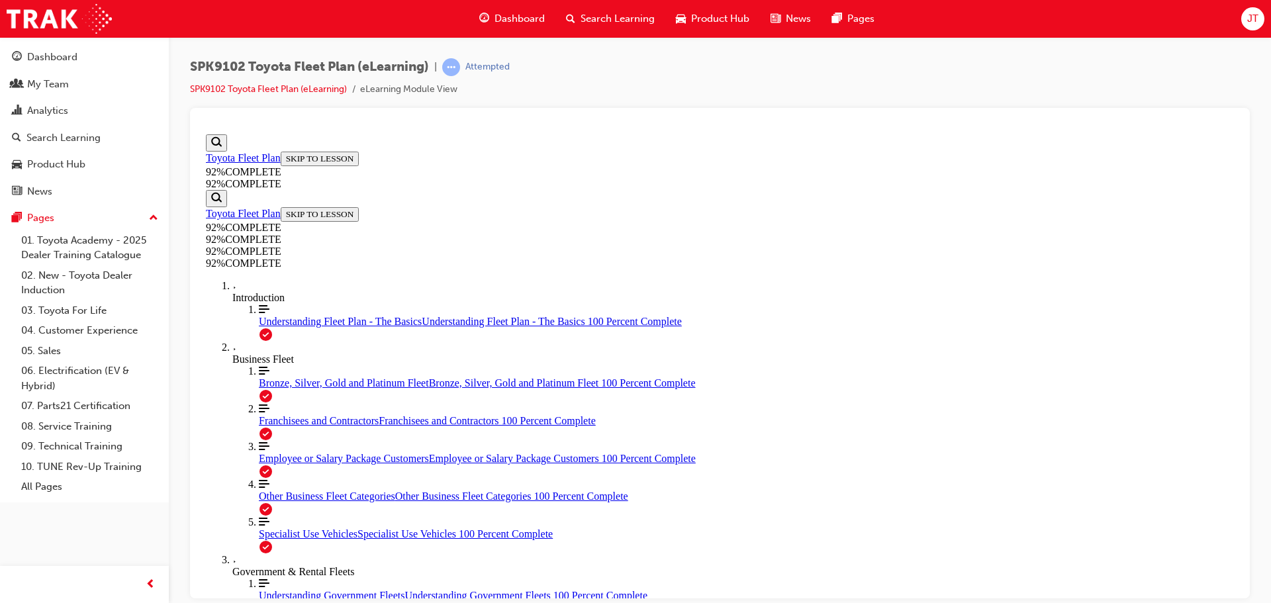
drag, startPoint x: 657, startPoint y: 448, endPoint x: 673, endPoint y: 459, distance: 19.5
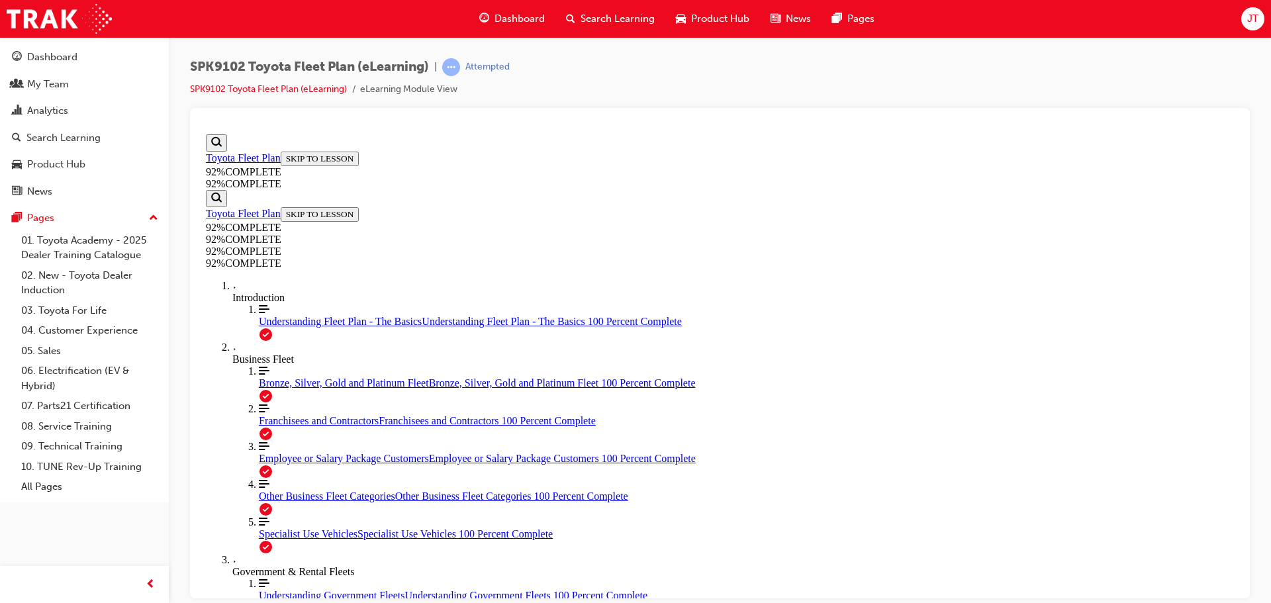
scroll to position [259, 0]
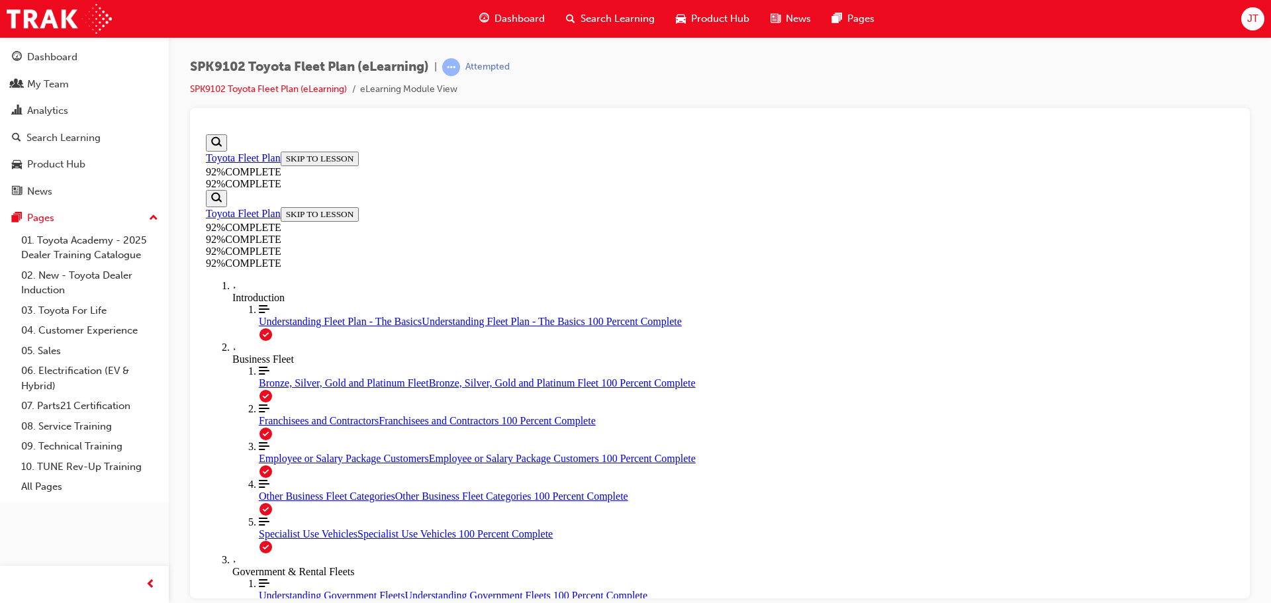
drag, startPoint x: 632, startPoint y: 201, endPoint x: 739, endPoint y: 218, distance: 108.5
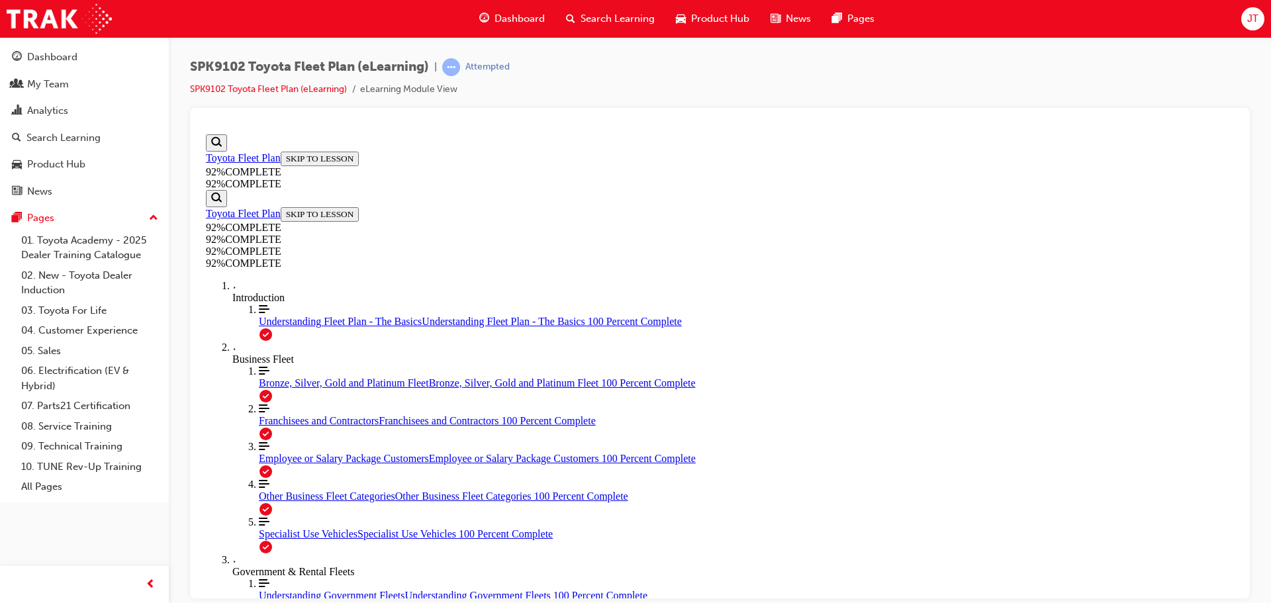
drag, startPoint x: 661, startPoint y: 204, endPoint x: 941, endPoint y: 201, distance: 280.7
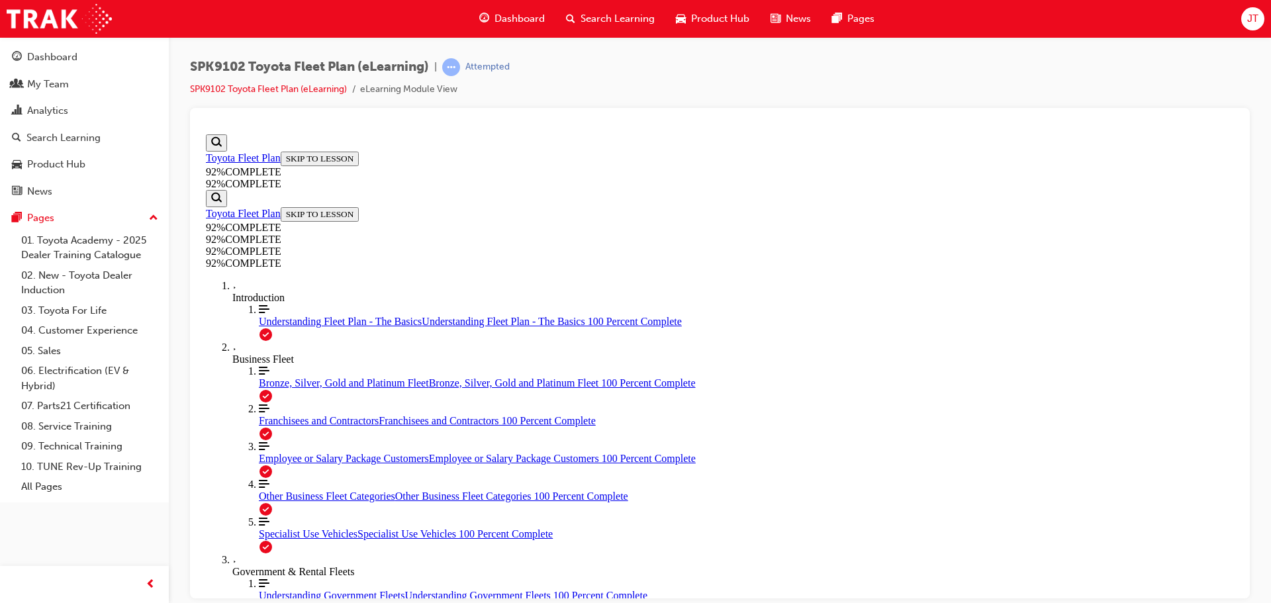
scroll to position [322, 0]
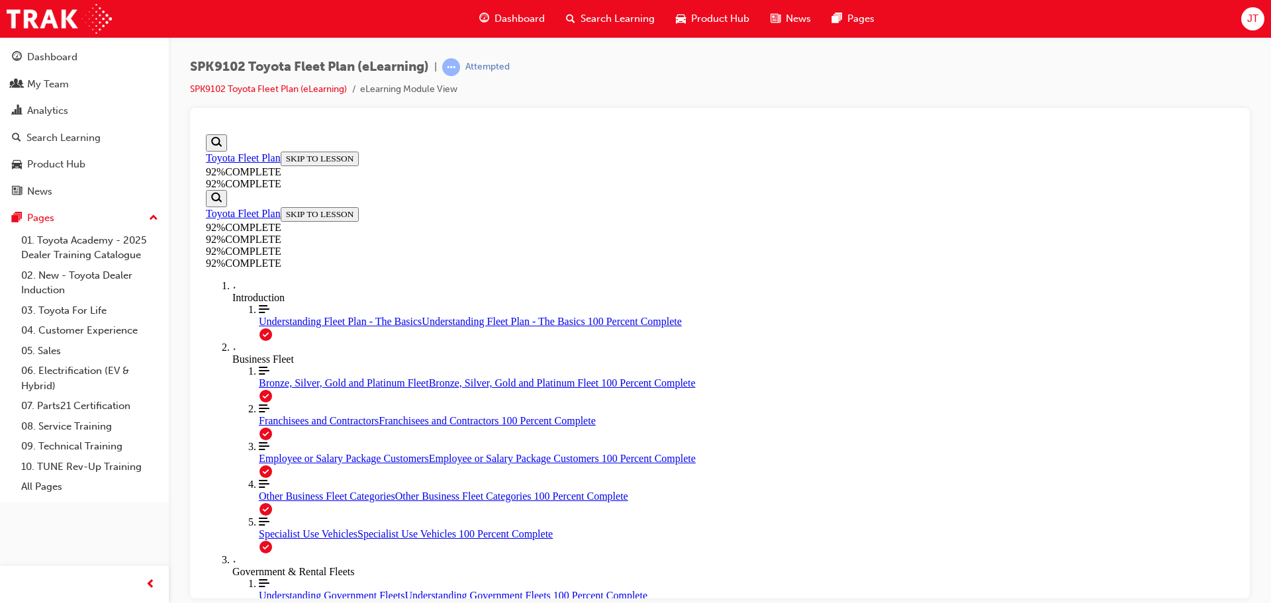
scroll to position [173, 0]
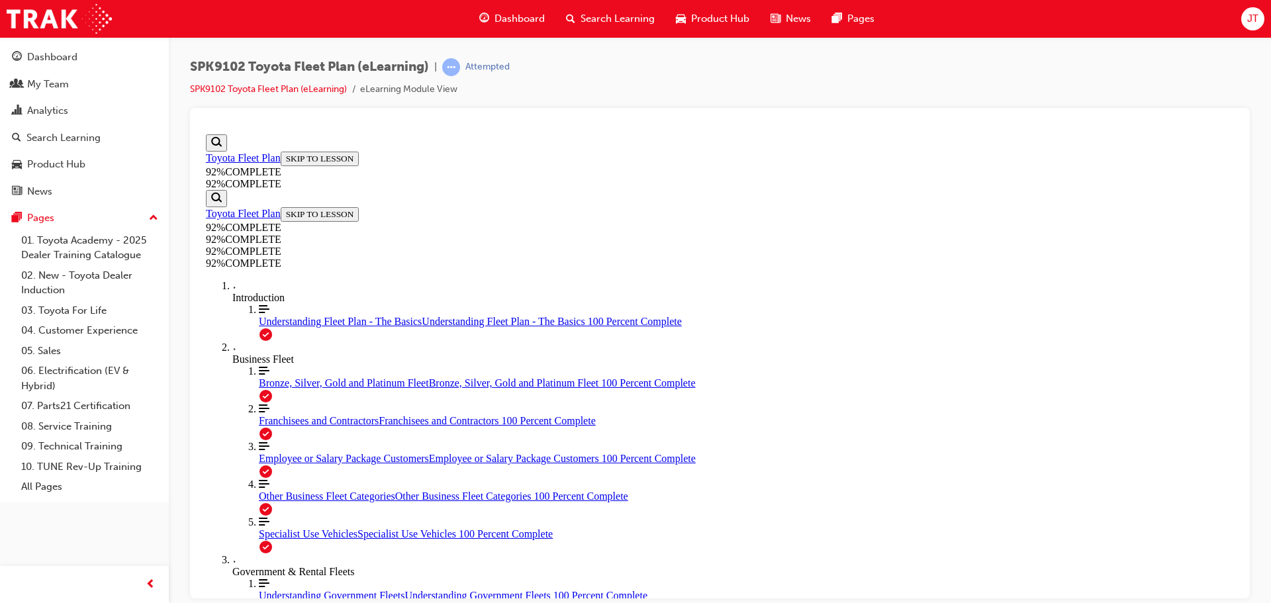
scroll to position [292, 0]
drag, startPoint x: 818, startPoint y: 217, endPoint x: 966, endPoint y: 216, distance: 148.3
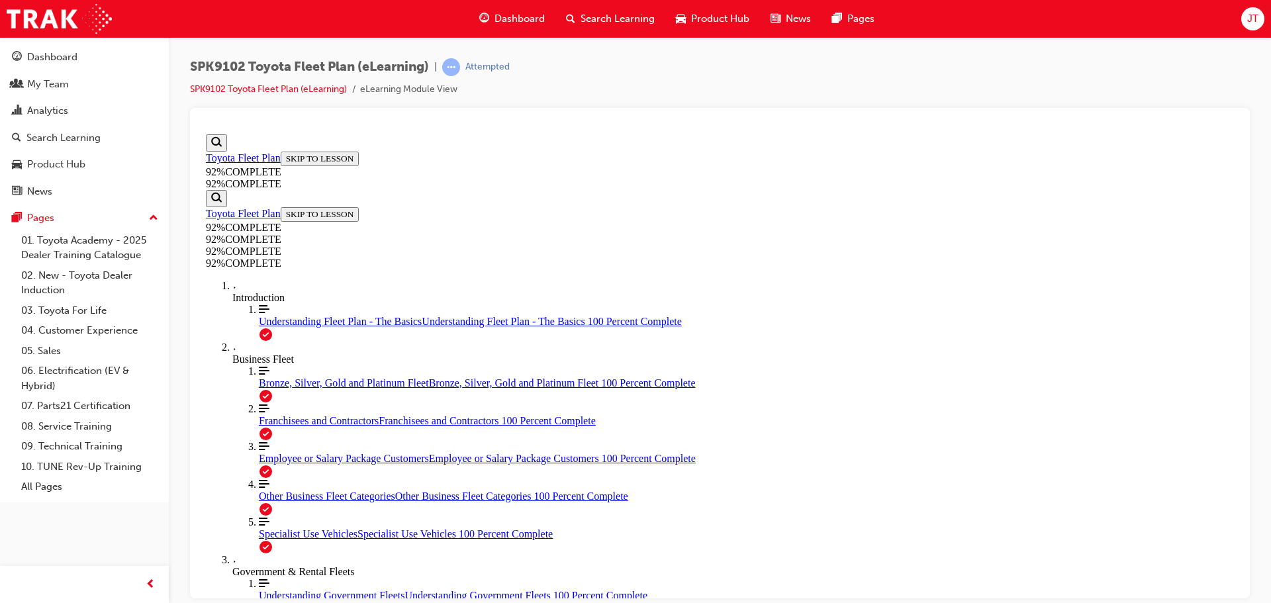
drag, startPoint x: 675, startPoint y: 193, endPoint x: 908, endPoint y: 206, distance: 233.4
drag, startPoint x: 823, startPoint y: 214, endPoint x: 976, endPoint y: 224, distance: 153.3
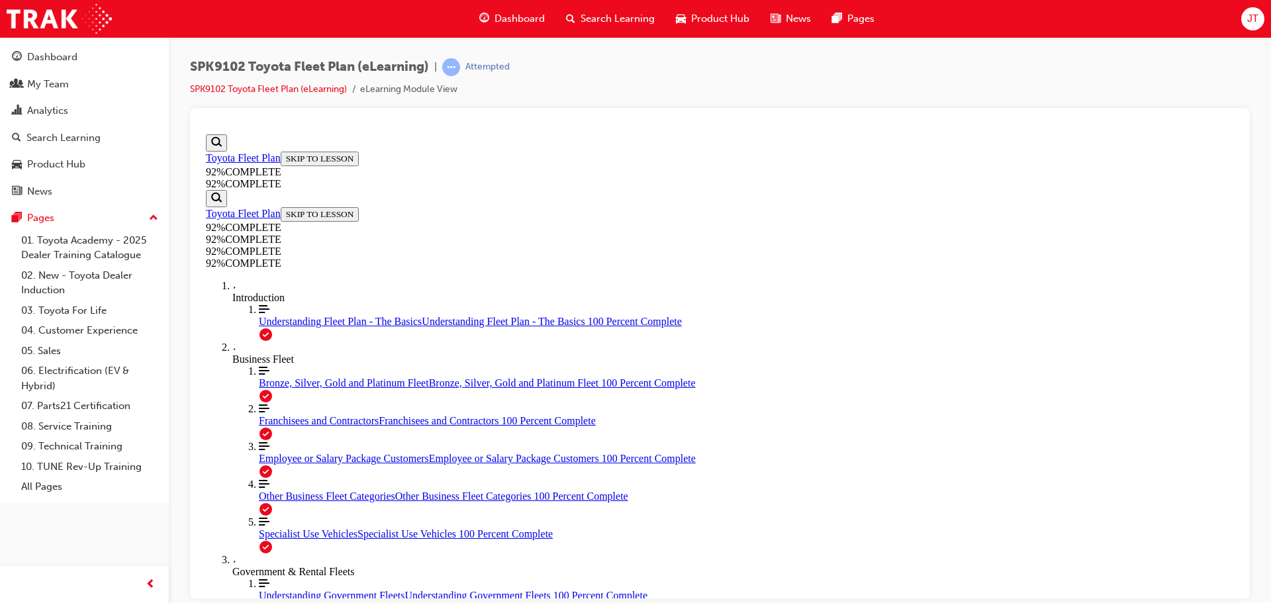
drag, startPoint x: 817, startPoint y: 211, endPoint x: 913, endPoint y: 230, distance: 97.9
drag, startPoint x: 726, startPoint y: 396, endPoint x: 732, endPoint y: 421, distance: 25.9
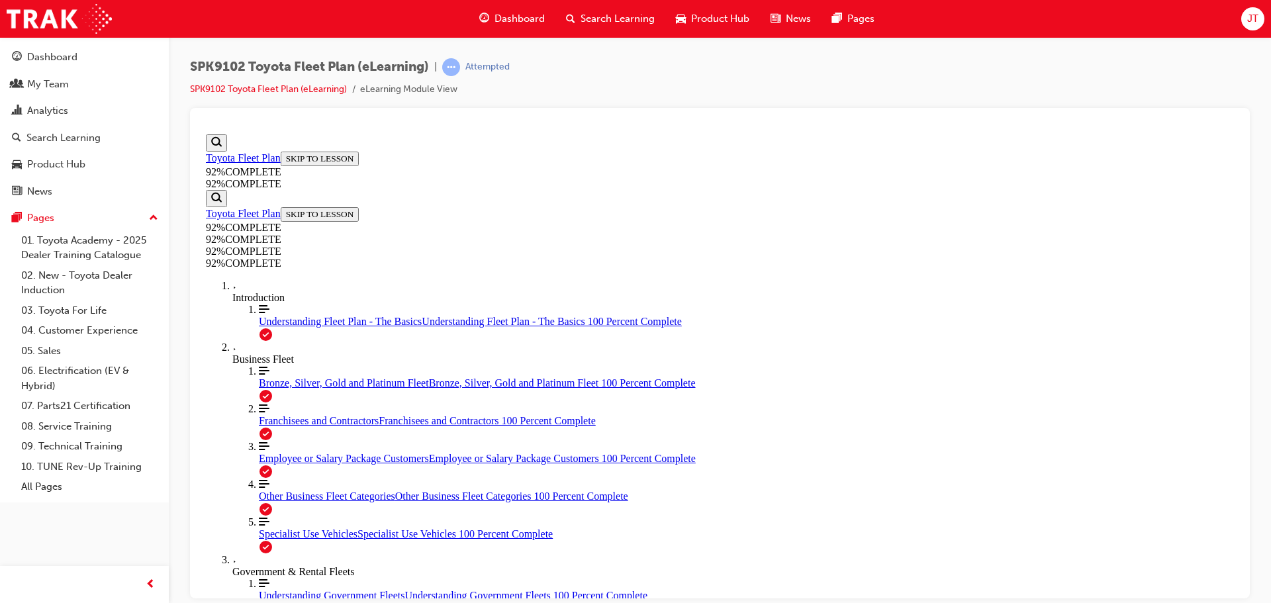
drag, startPoint x: 584, startPoint y: 322, endPoint x: 1018, endPoint y: 314, distance: 434.4
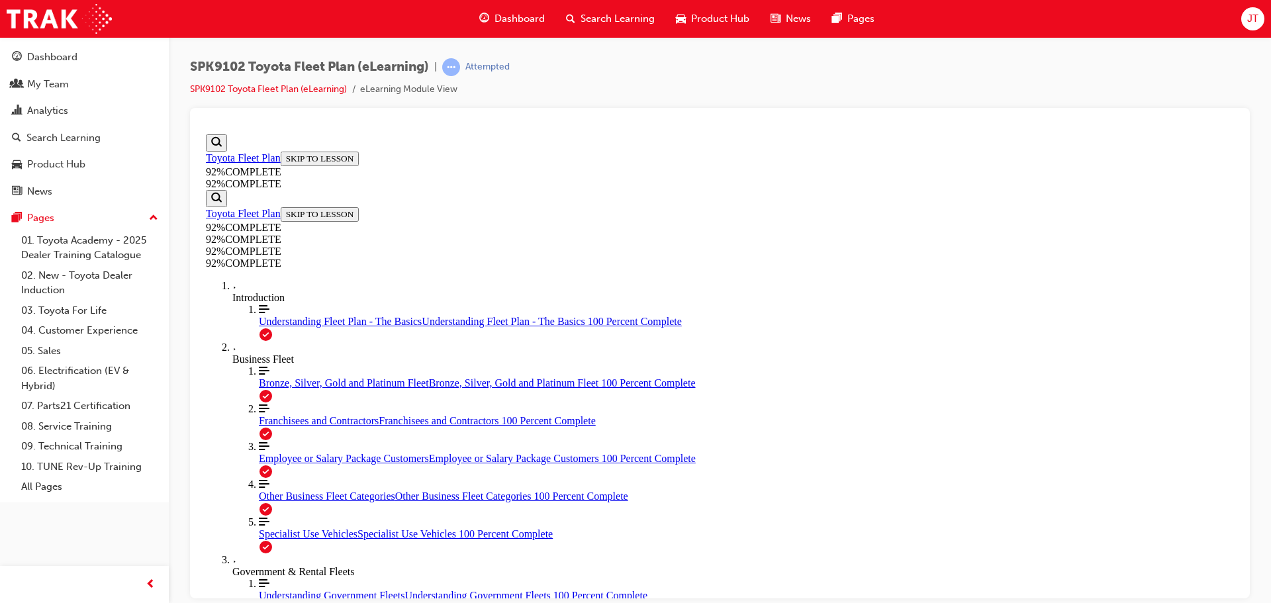
scroll to position [284, 0]
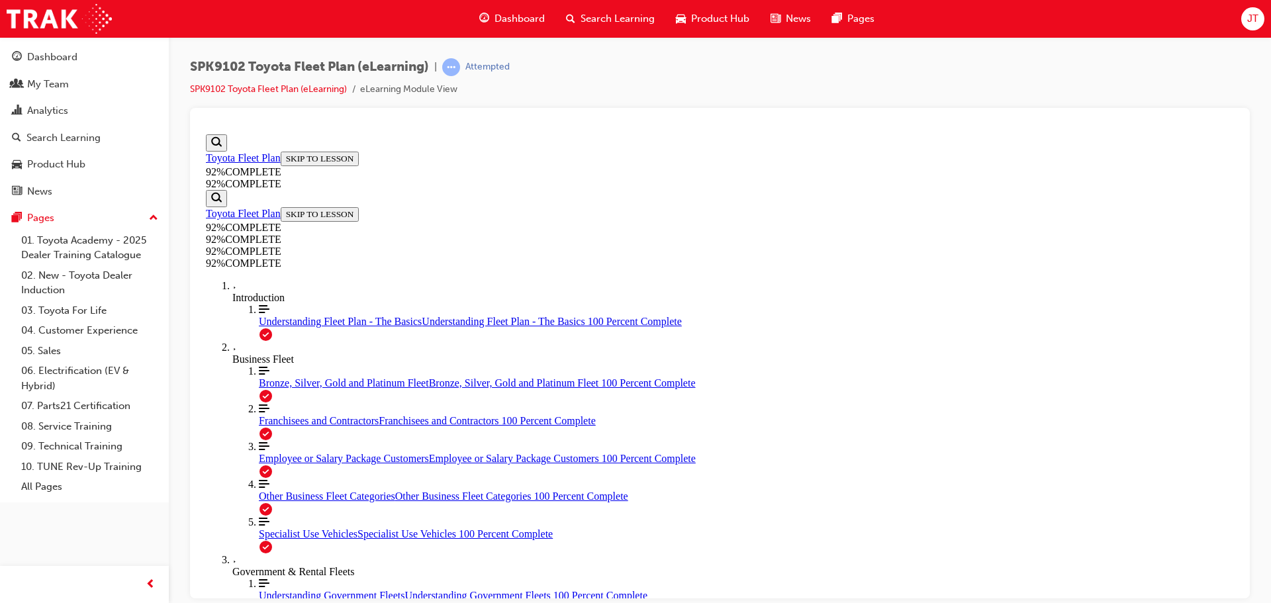
drag, startPoint x: 690, startPoint y: 436, endPoint x: 733, endPoint y: 441, distance: 43.3
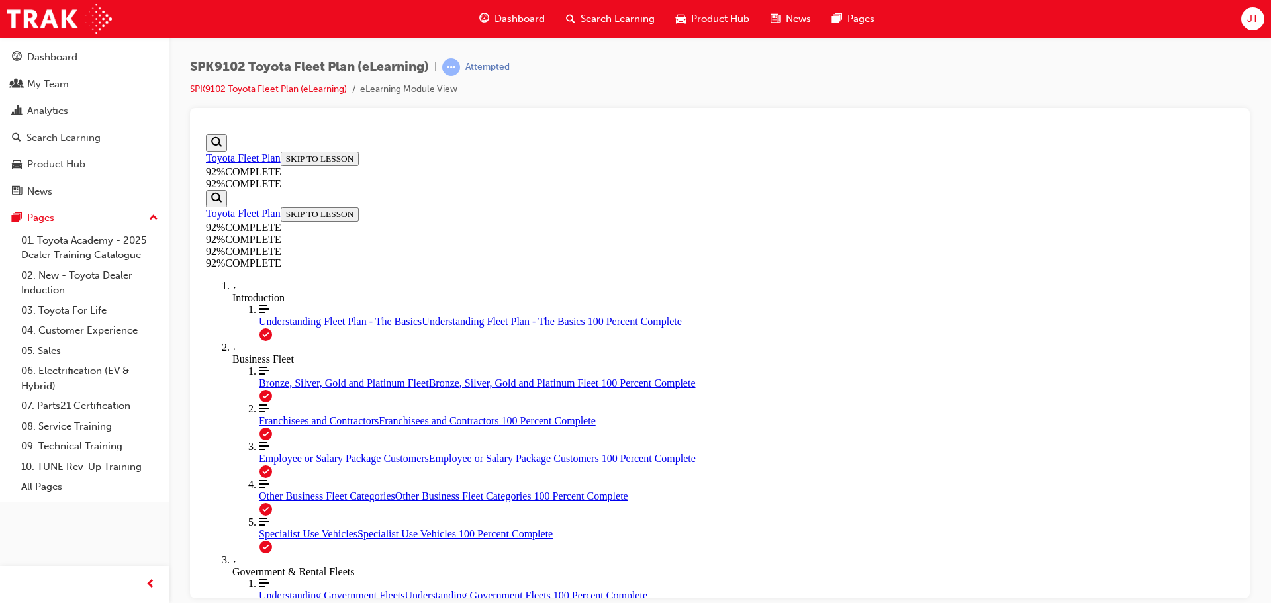
drag, startPoint x: 703, startPoint y: 493, endPoint x: 750, endPoint y: 556, distance: 78.5
drag, startPoint x: 684, startPoint y: 489, endPoint x: 722, endPoint y: 491, distance: 38.5
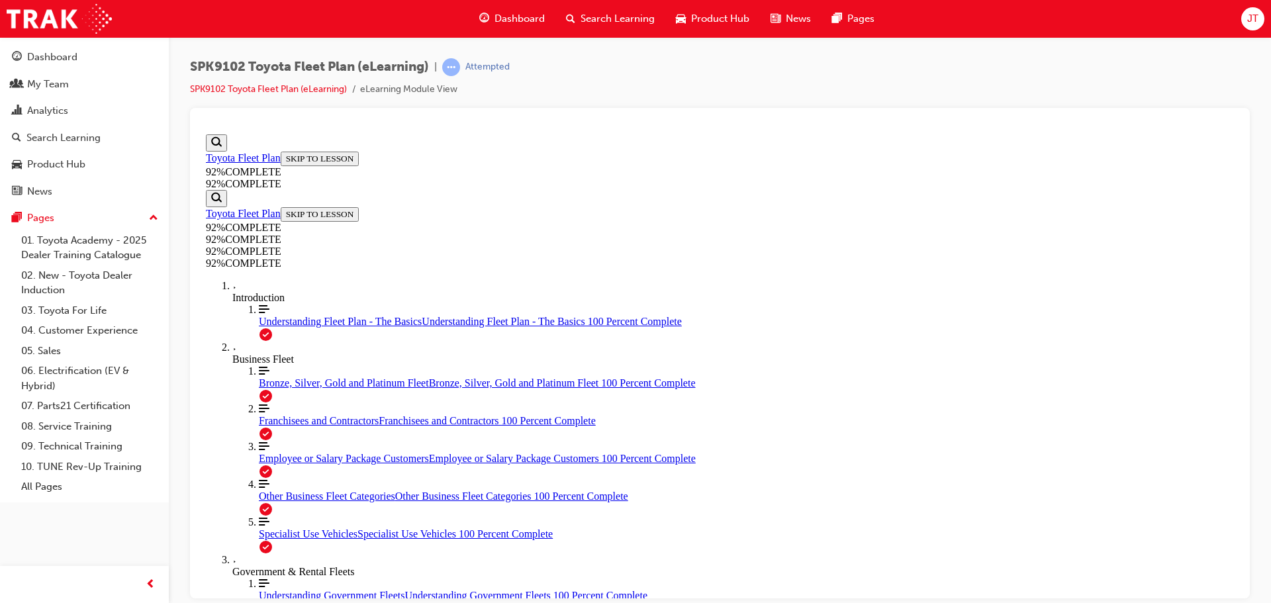
scroll to position [48, 0]
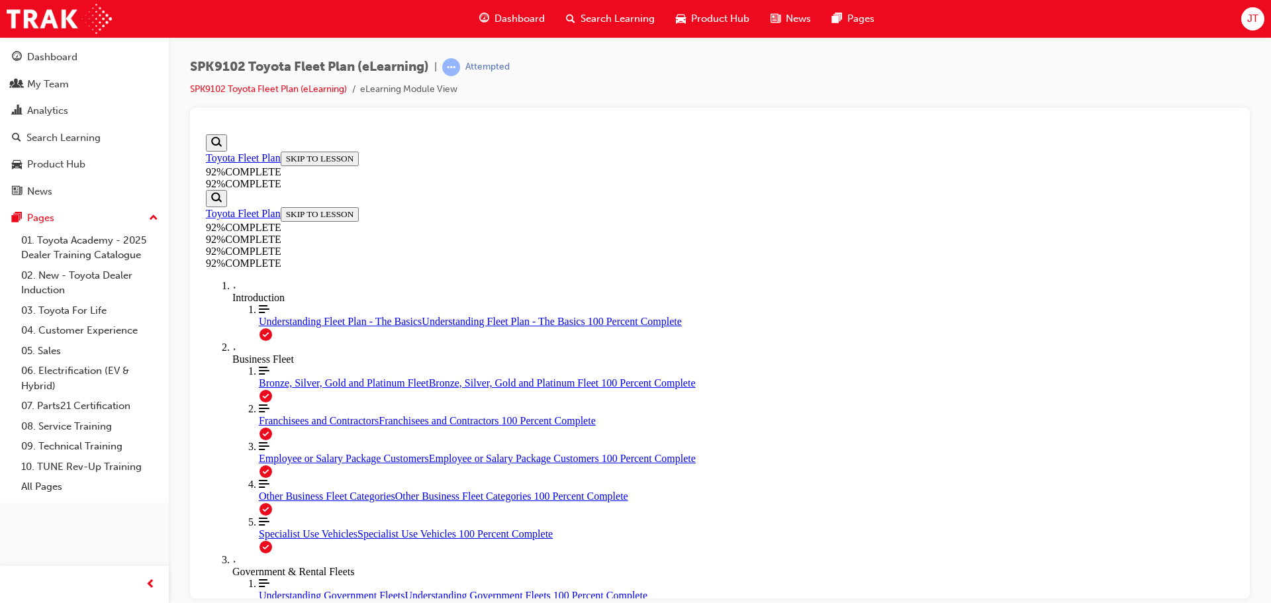
scroll to position [284, 0]
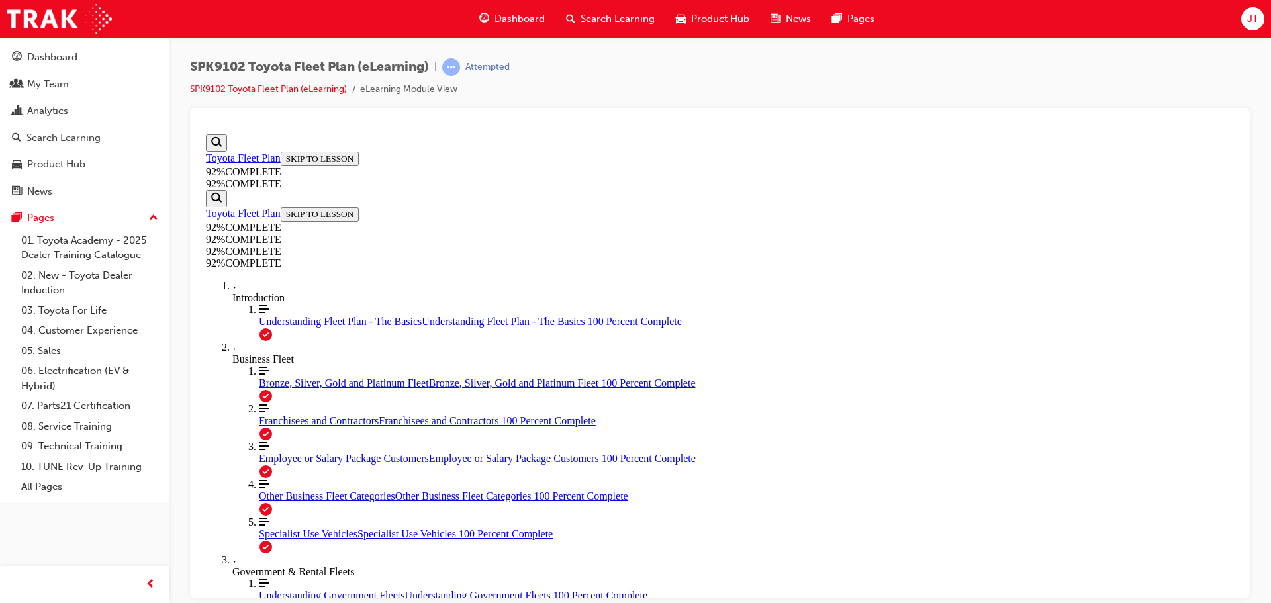
scroll to position [195, 0]
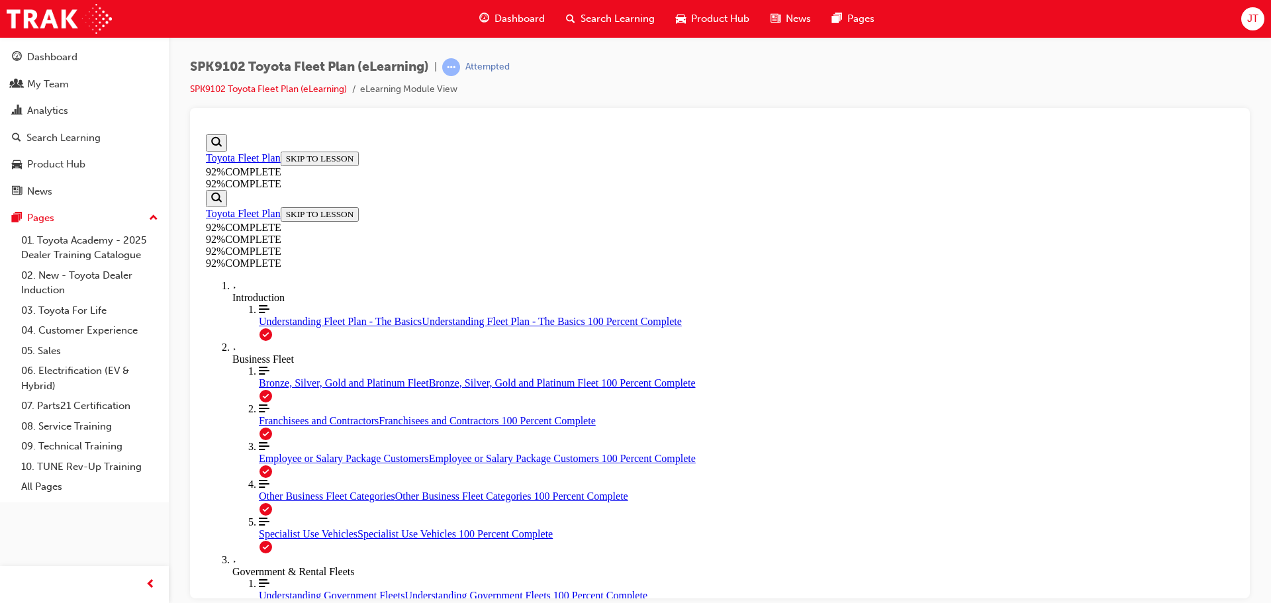
scroll to position [150, 0]
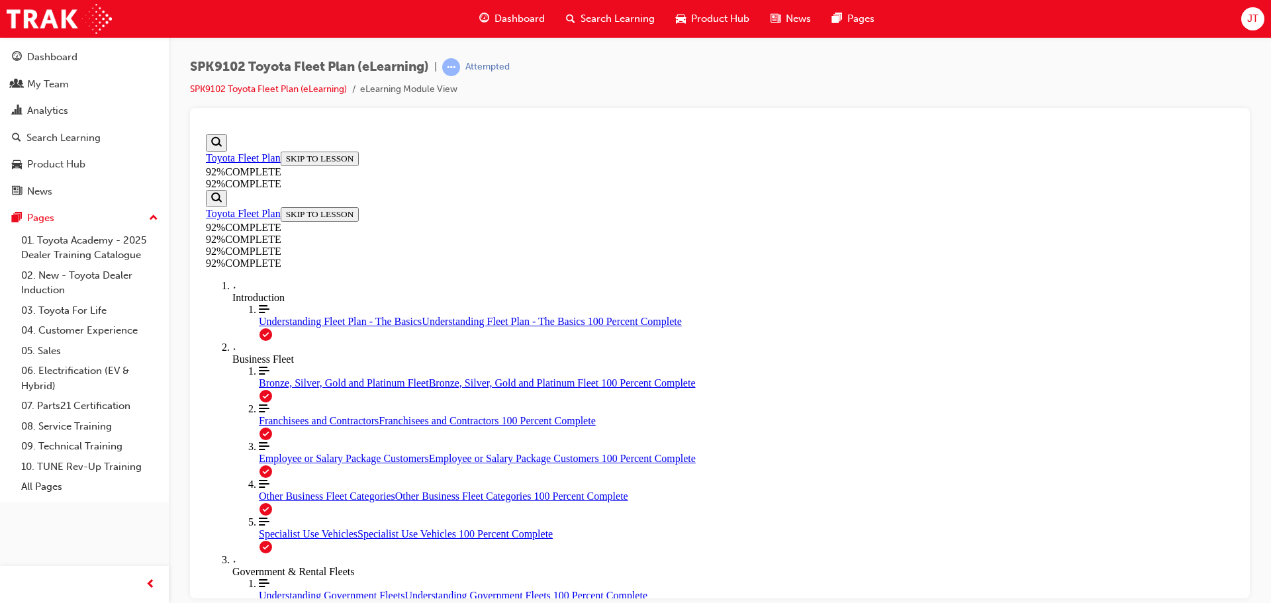
scroll to position [186, 0]
drag, startPoint x: 786, startPoint y: 541, endPoint x: 732, endPoint y: 557, distance: 56.8
